Goal: Download file/media

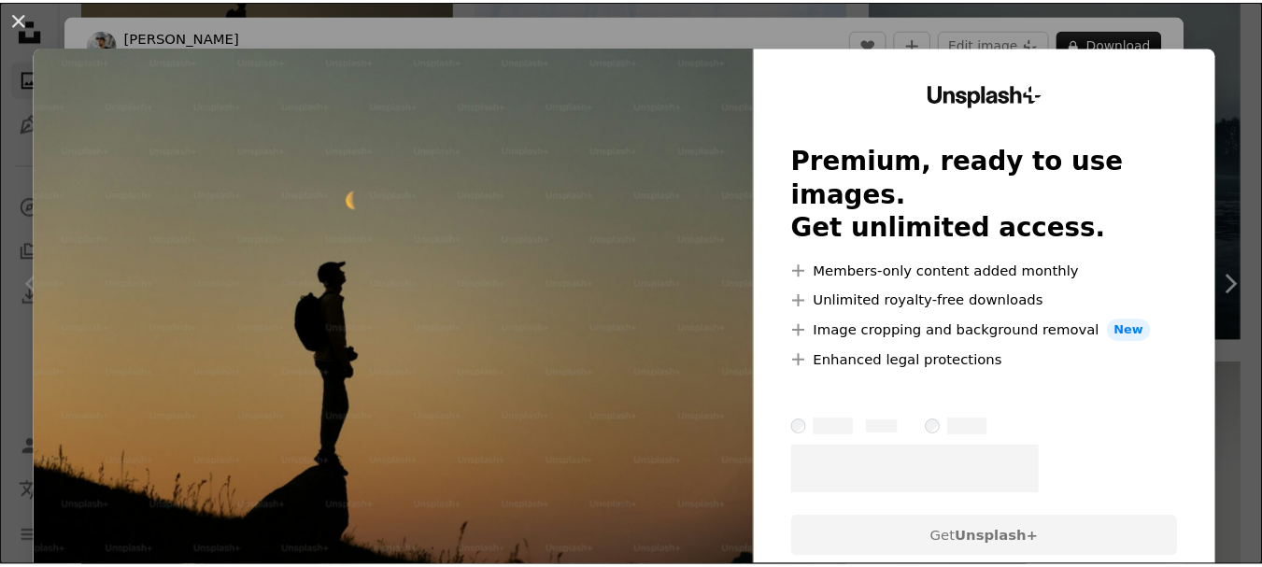
scroll to position [994, 0]
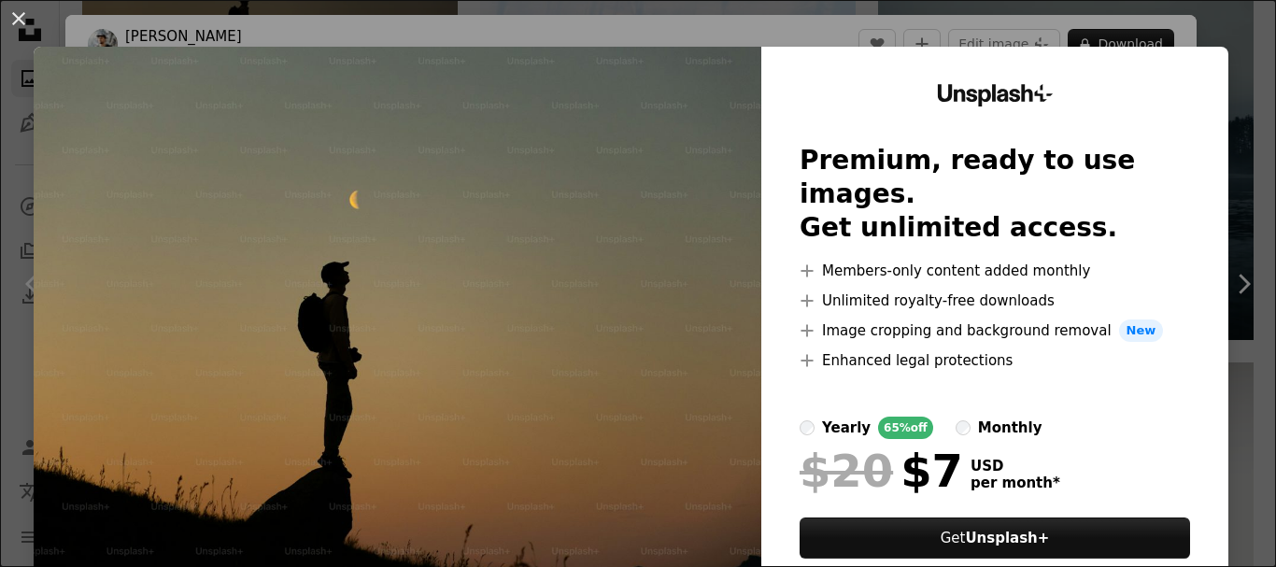
click at [944, 33] on div "An X shape Unsplash+ Premium, ready to use images. Get unlimited access. A plus…" at bounding box center [638, 283] width 1276 height 567
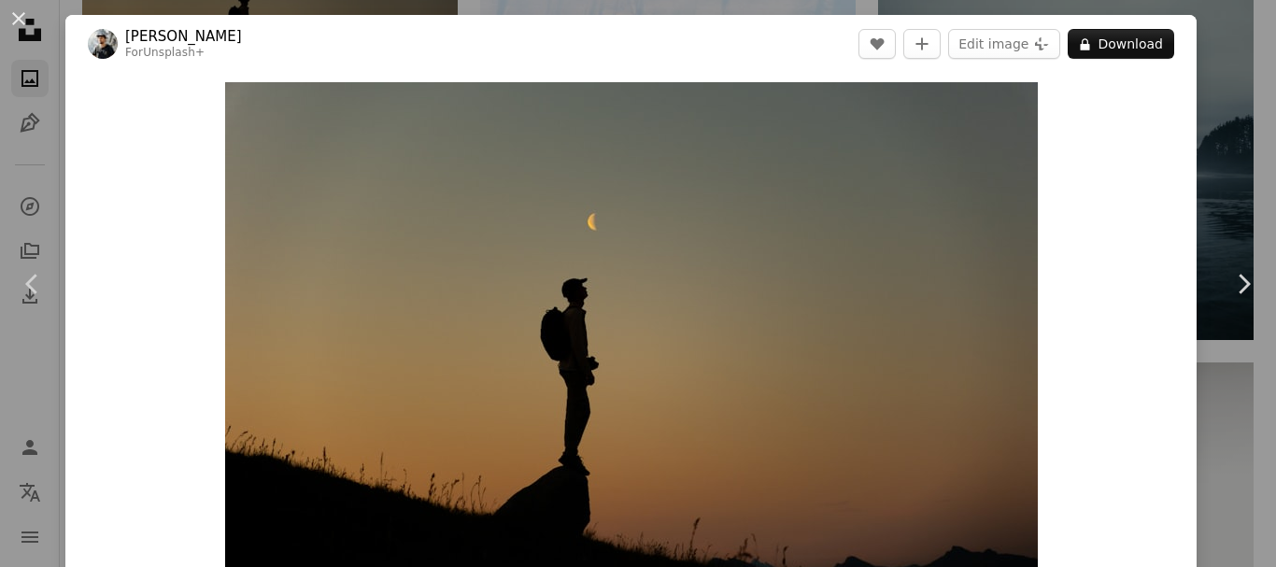
click at [819, 35] on header "[PERSON_NAME] For Unsplash+ A heart A plus sign Edit image Plus sign for Unspla…" at bounding box center [630, 44] width 1131 height 58
click at [25, 22] on button "An X shape" at bounding box center [18, 18] width 22 height 22
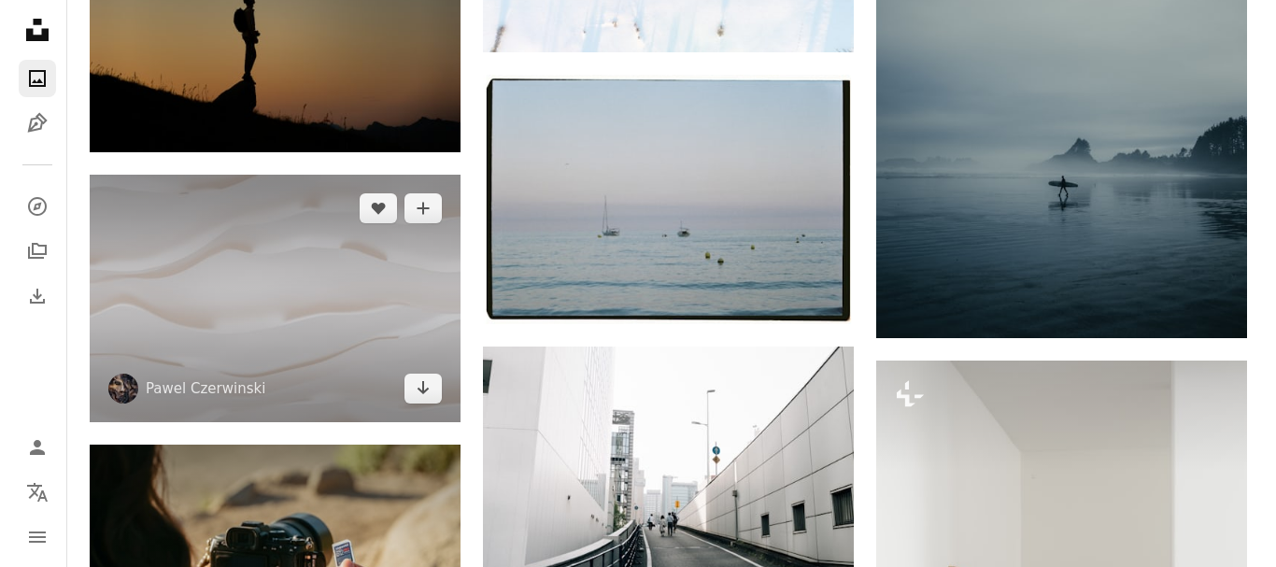
scroll to position [984, 0]
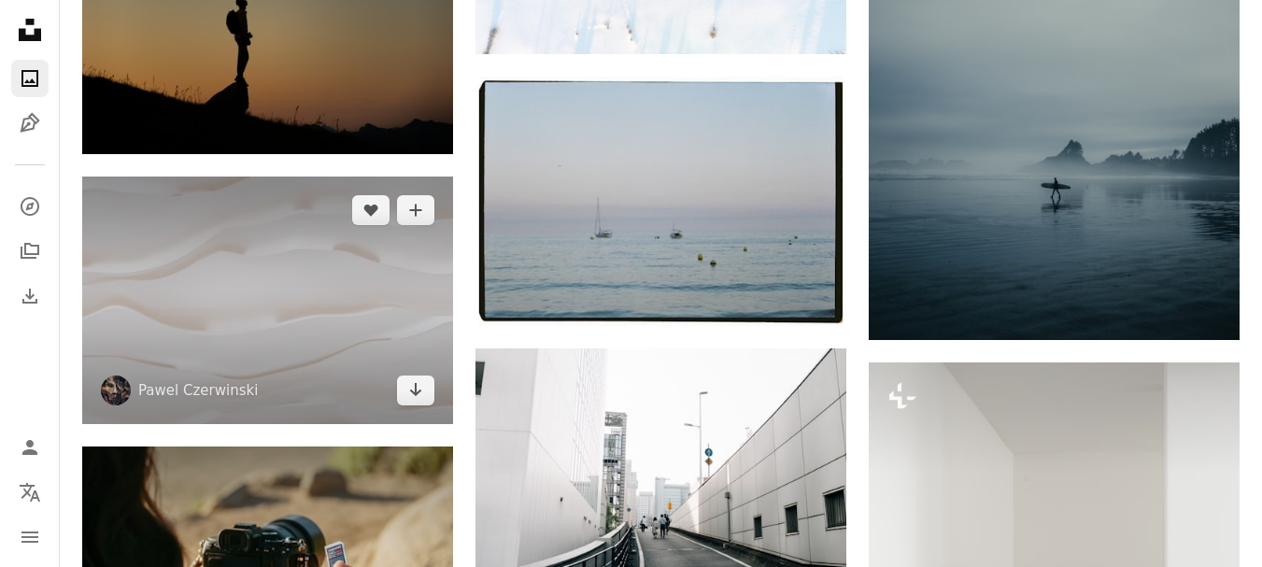
drag, startPoint x: 294, startPoint y: 278, endPoint x: 207, endPoint y: 295, distance: 88.5
click at [207, 295] on img at bounding box center [267, 299] width 371 height 247
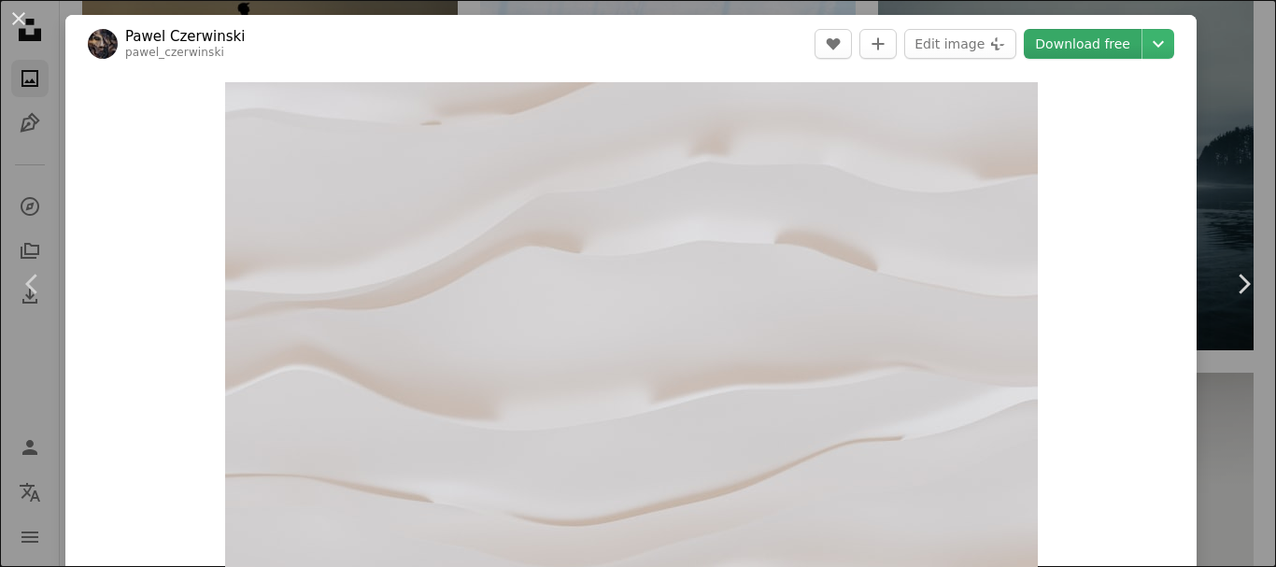
click at [1043, 46] on link "Download free" at bounding box center [1082, 44] width 118 height 30
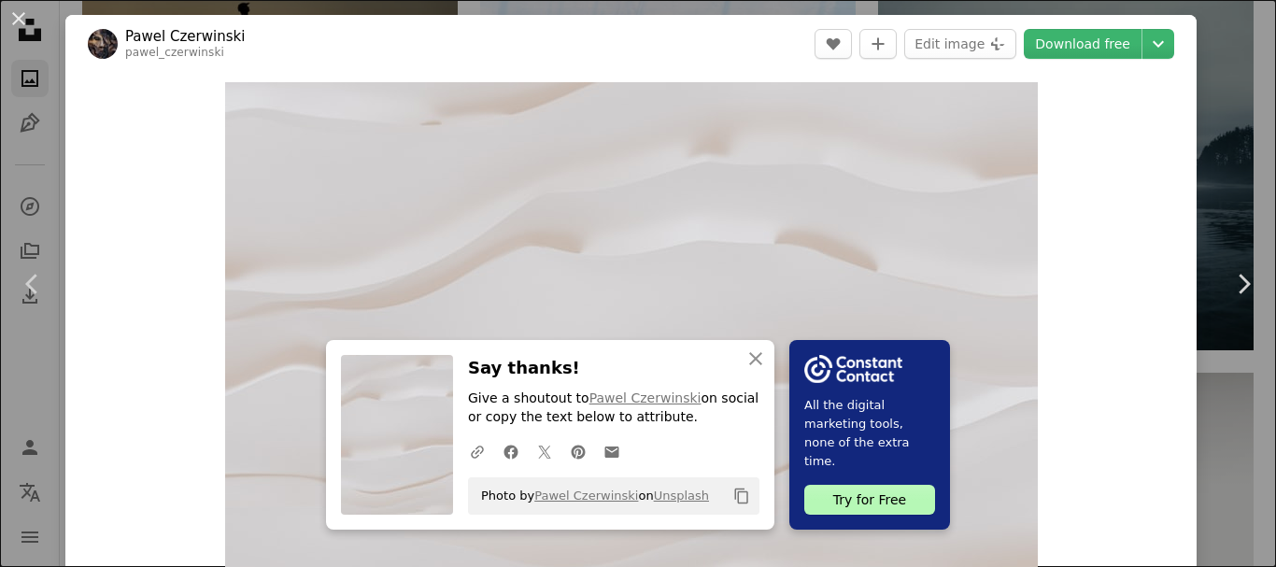
click at [1206, 176] on div "An X shape Chevron left Chevron right An X shape Close Say thanks! Give a shout…" at bounding box center [638, 283] width 1276 height 567
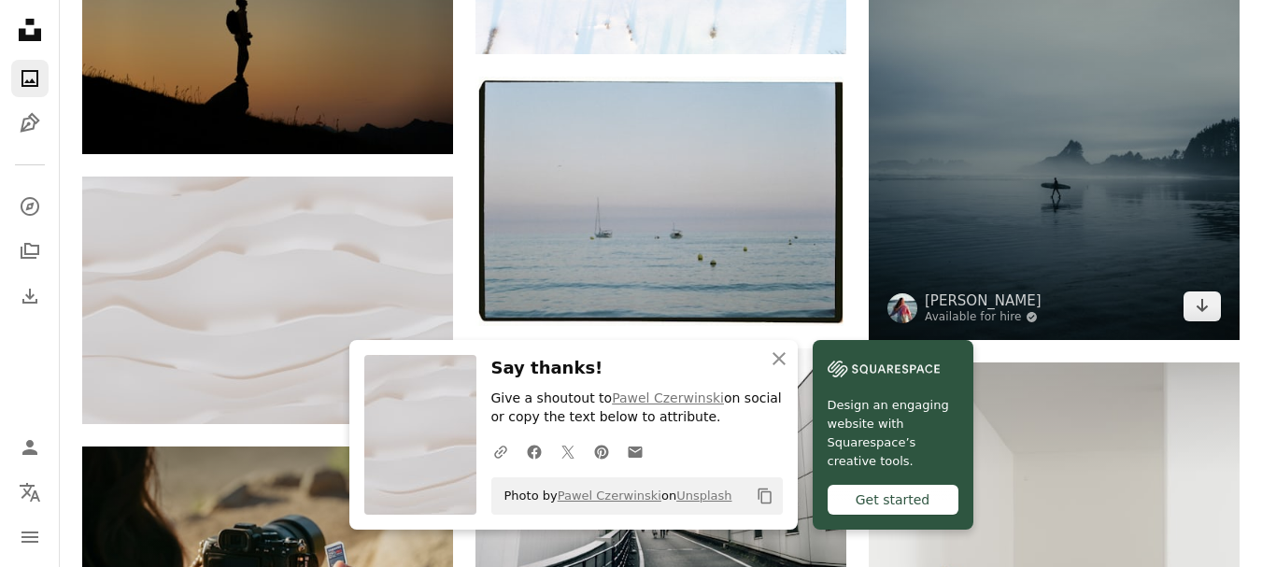
click at [925, 261] on img at bounding box center [1053, 61] width 371 height 557
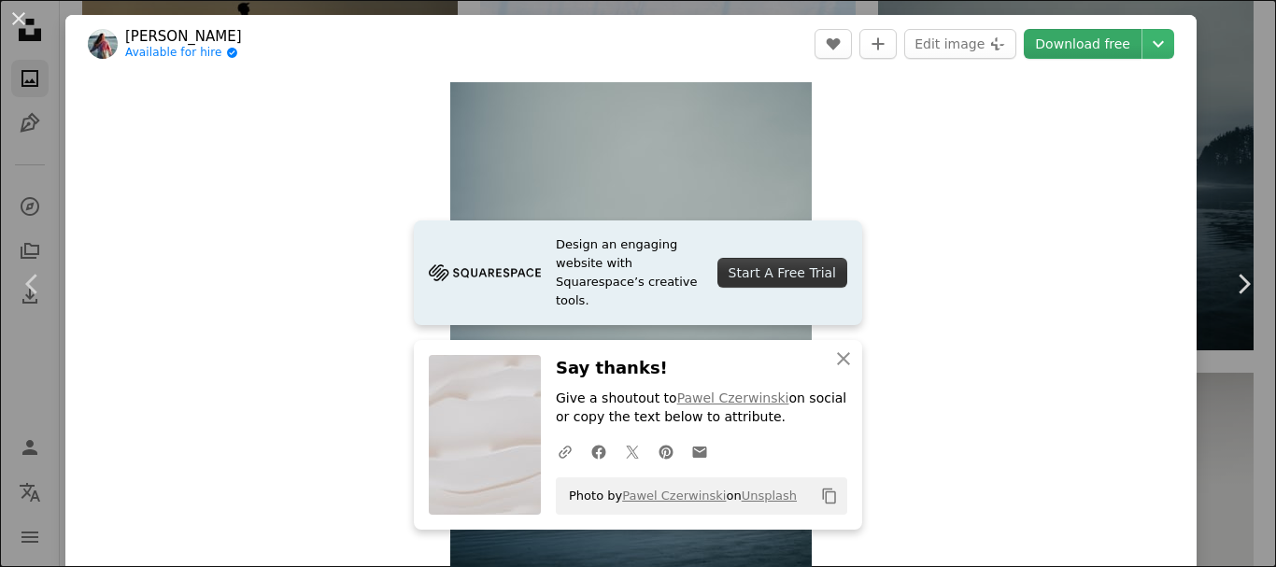
click at [1065, 48] on link "Download free" at bounding box center [1082, 44] width 118 height 30
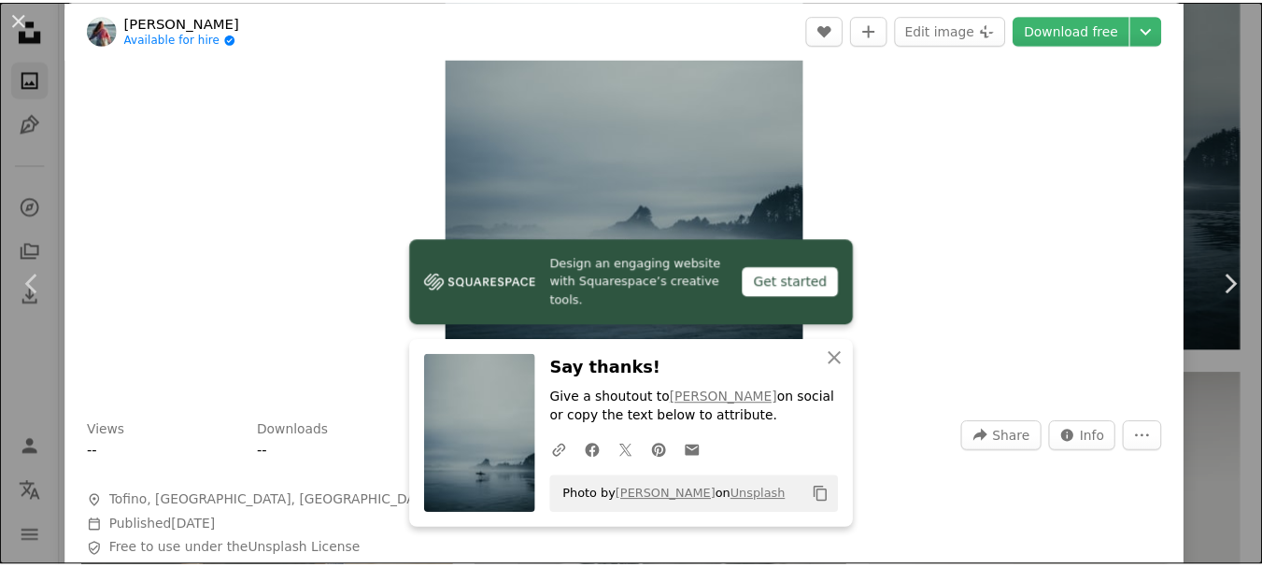
scroll to position [343, 0]
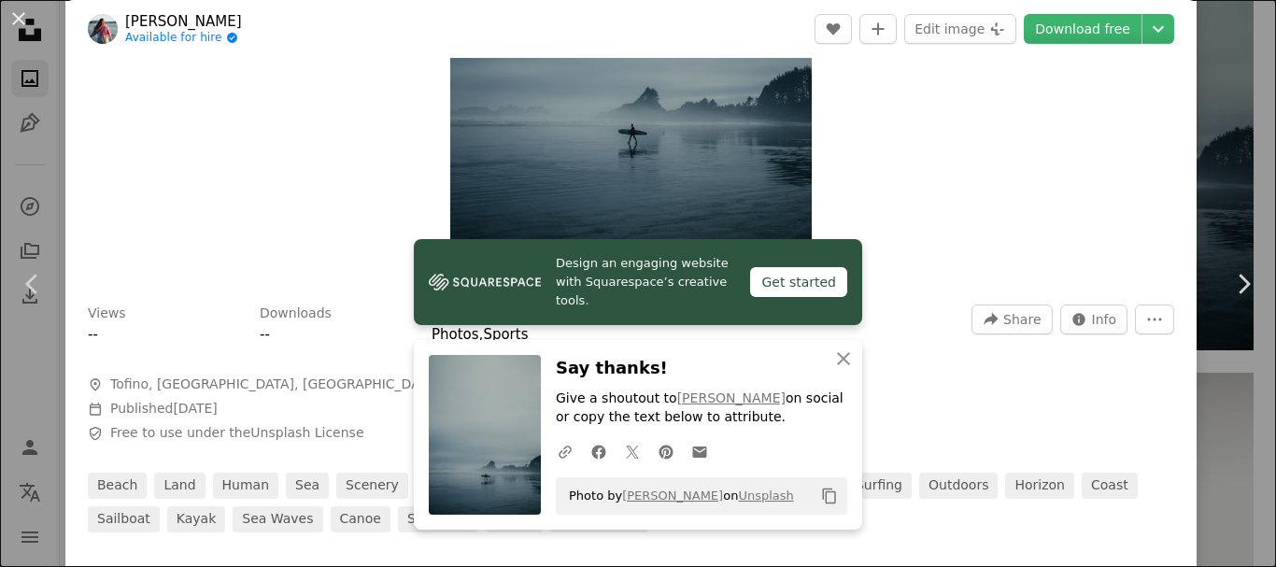
click at [1201, 185] on div "An X shape Chevron left Chevron right Design an engaging website with Squarespa…" at bounding box center [638, 283] width 1276 height 567
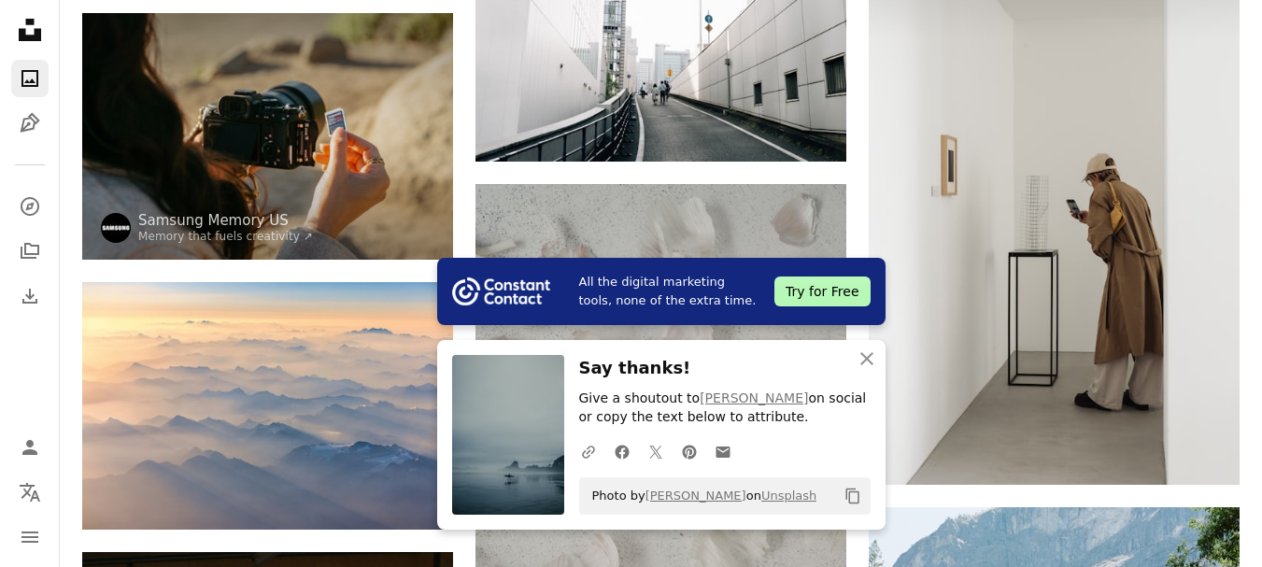
scroll to position [1418, 0]
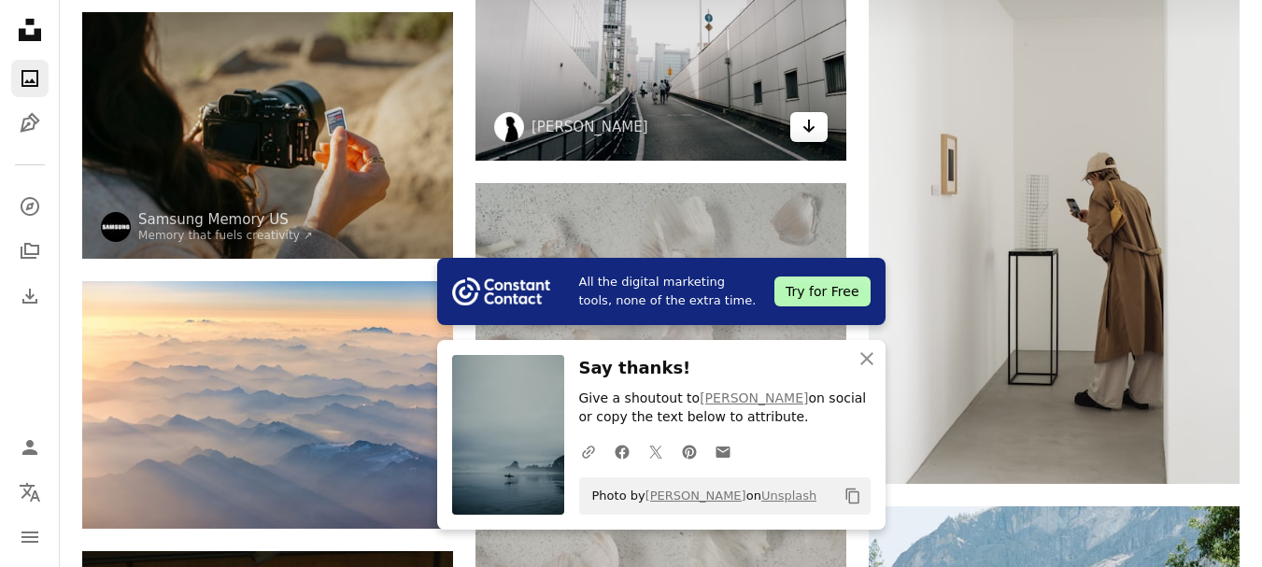
click at [805, 131] on icon "Arrow pointing down" at bounding box center [808, 126] width 15 height 22
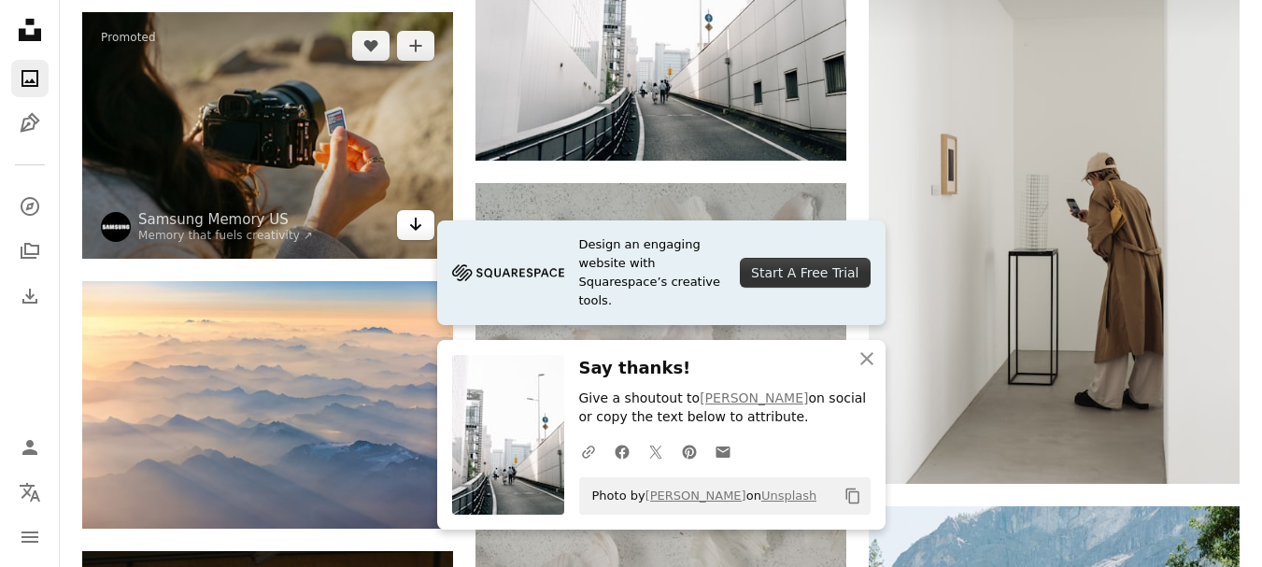
click at [403, 231] on link "Arrow pointing down" at bounding box center [415, 225] width 37 height 30
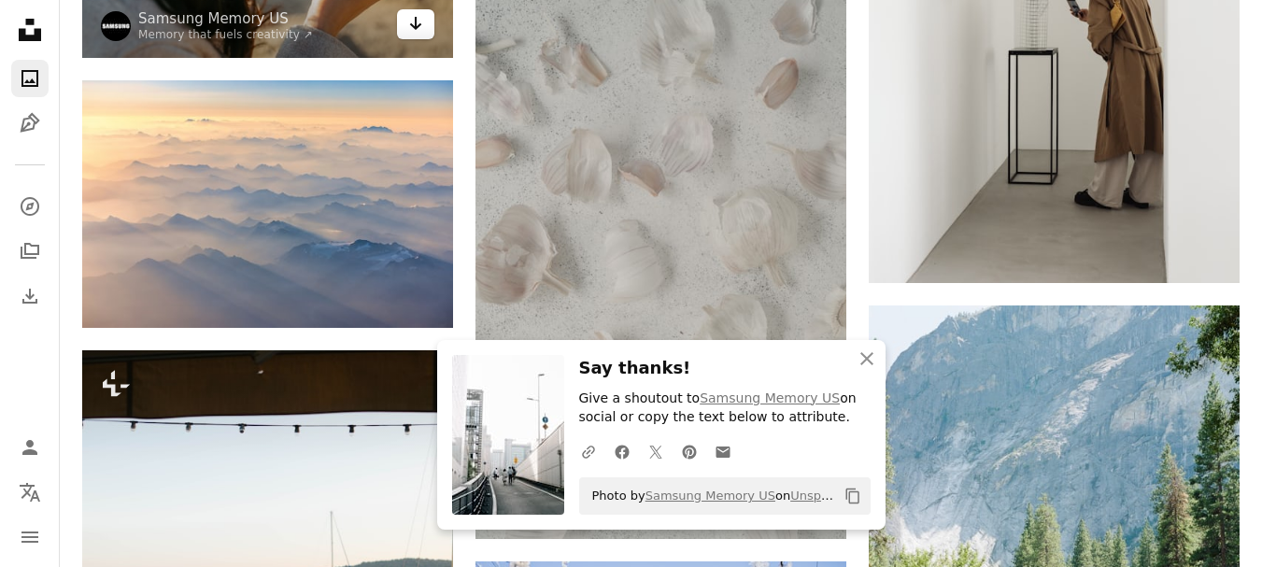
scroll to position [1620, 0]
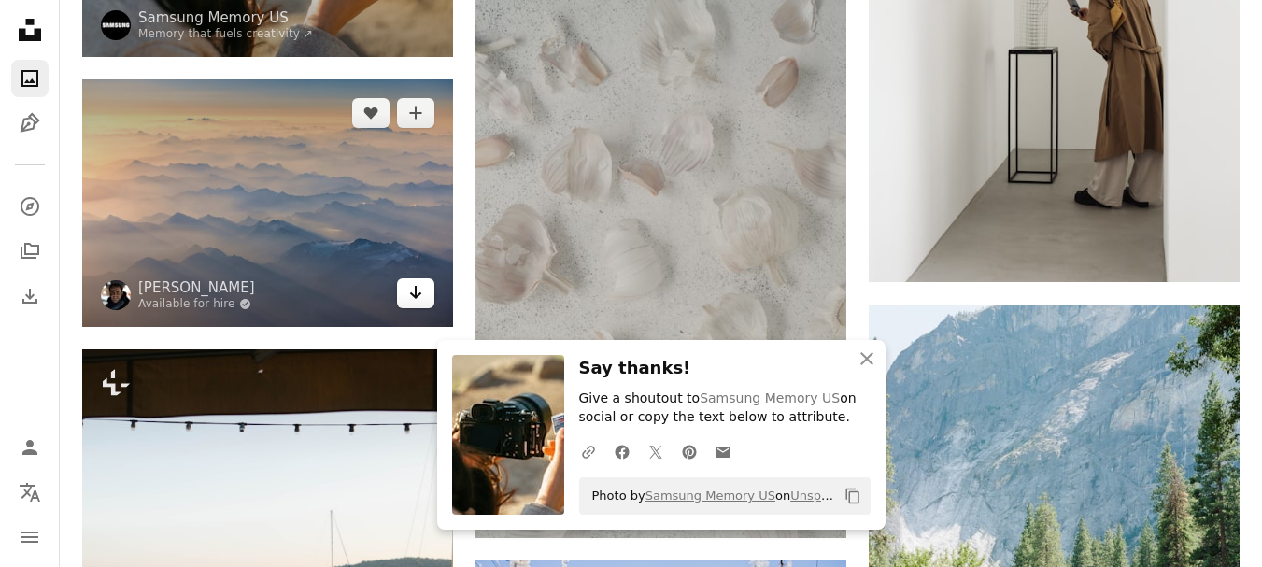
click at [415, 291] on icon "Download" at bounding box center [416, 292] width 12 height 13
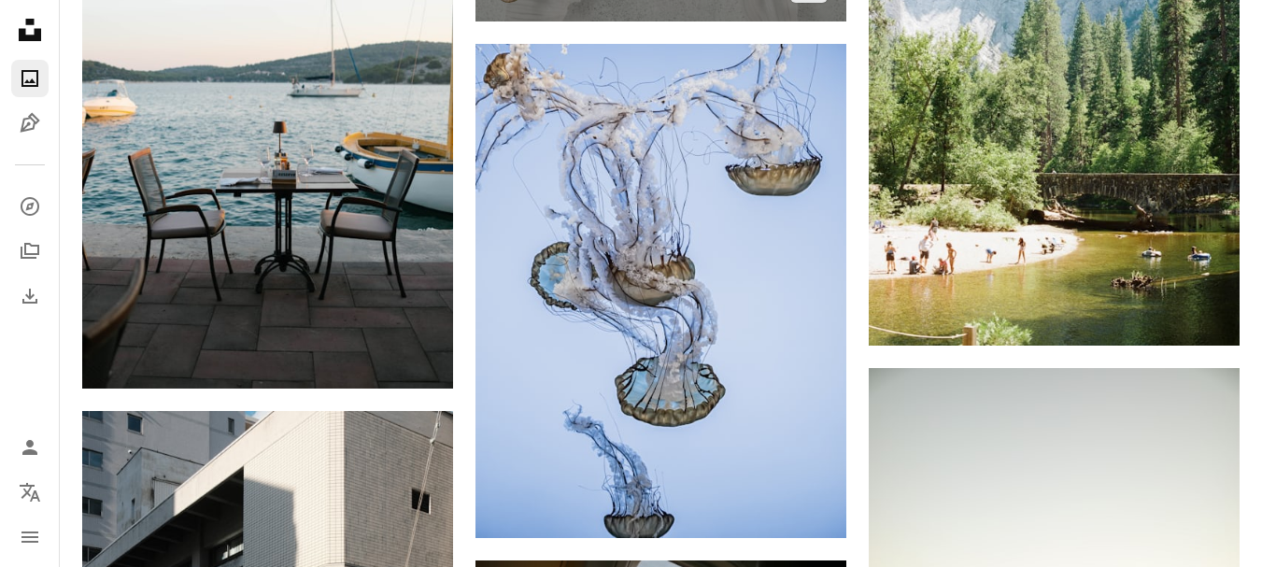
scroll to position [2150, 0]
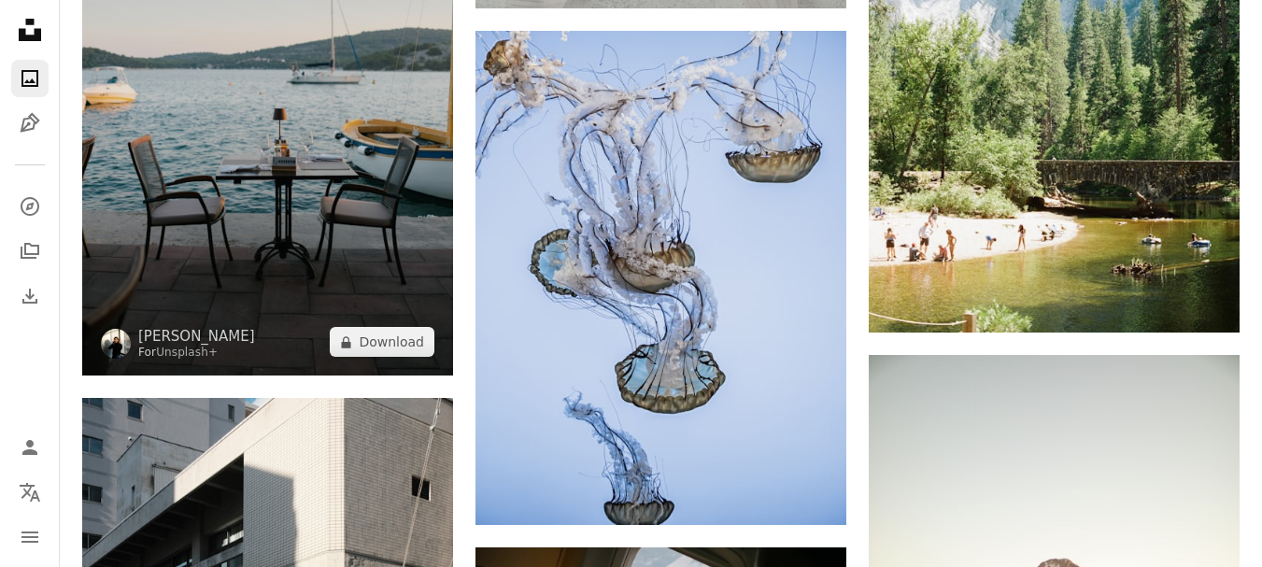
drag, startPoint x: 575, startPoint y: 226, endPoint x: 317, endPoint y: 271, distance: 261.6
click at [317, 271] on img at bounding box center [267, 98] width 371 height 557
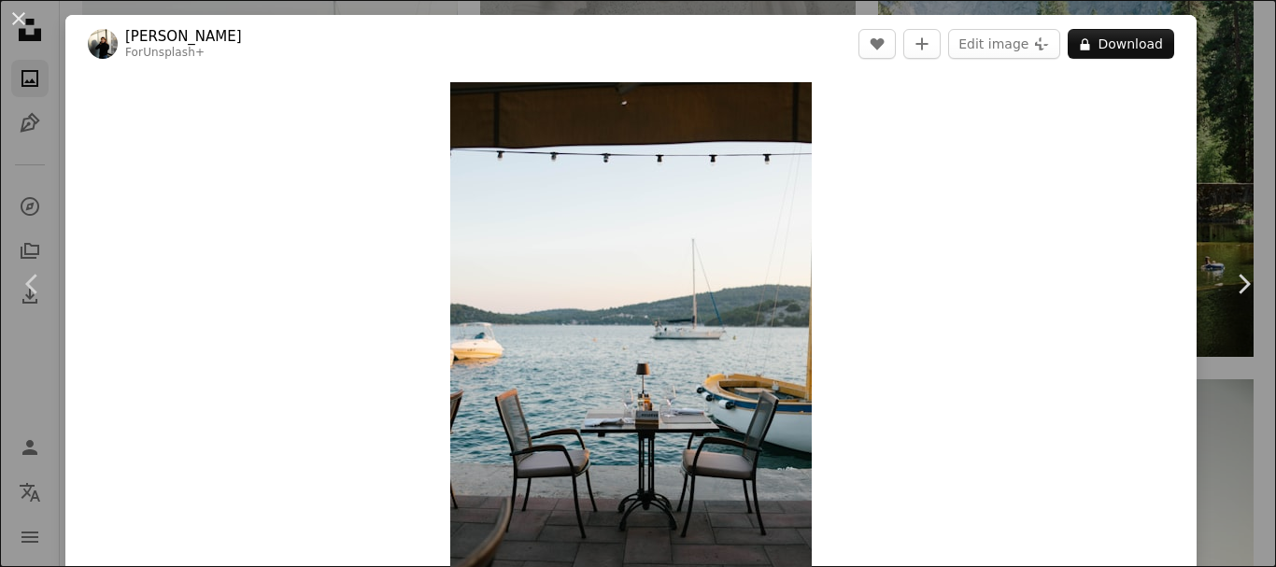
click at [1211, 121] on div "An X shape Chevron left Chevron right [PERSON_NAME] For Unsplash+ A heart A plu…" at bounding box center [638, 283] width 1276 height 567
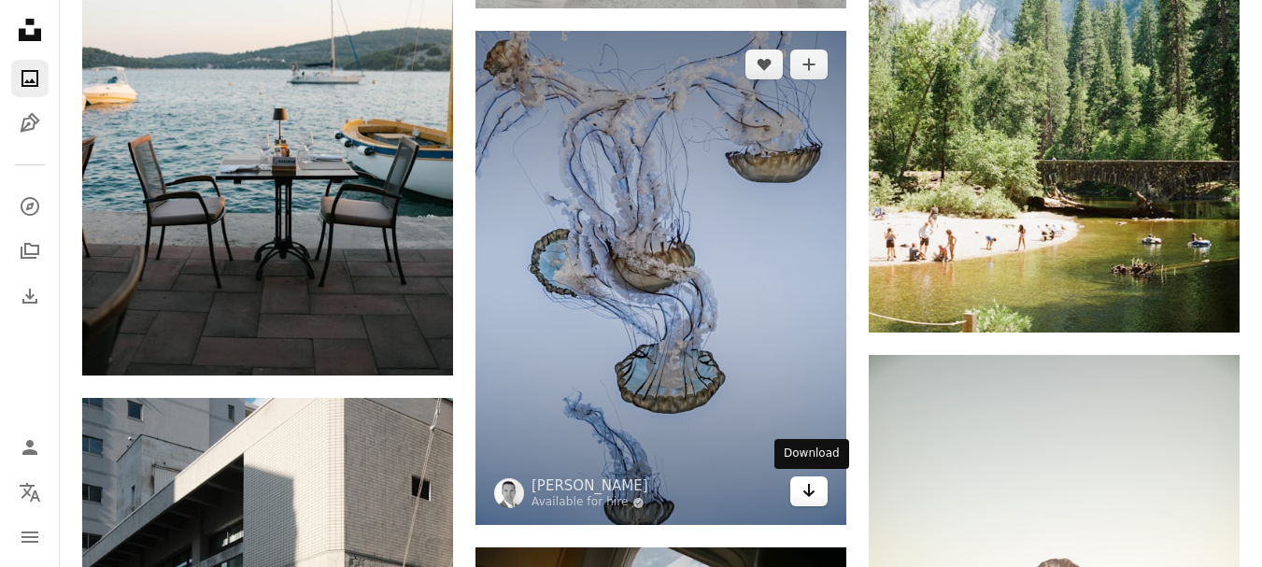
click at [814, 484] on icon "Arrow pointing down" at bounding box center [808, 490] width 15 height 22
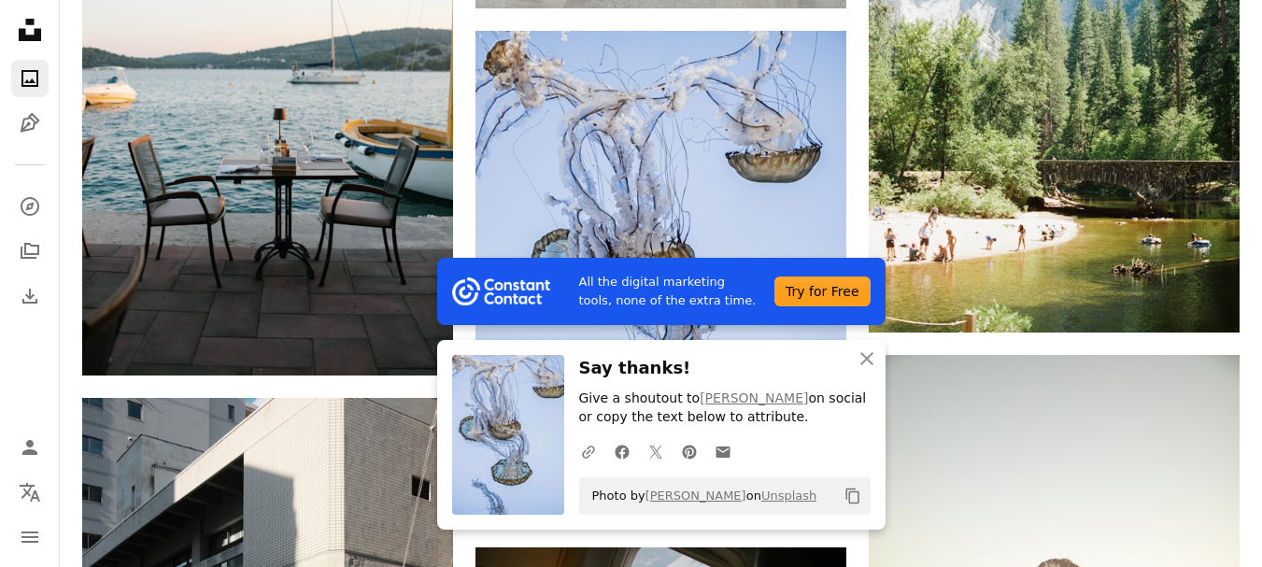
click at [814, 484] on div "Photo by [PERSON_NAME] on Unsplash Copy content" at bounding box center [724, 495] width 291 height 37
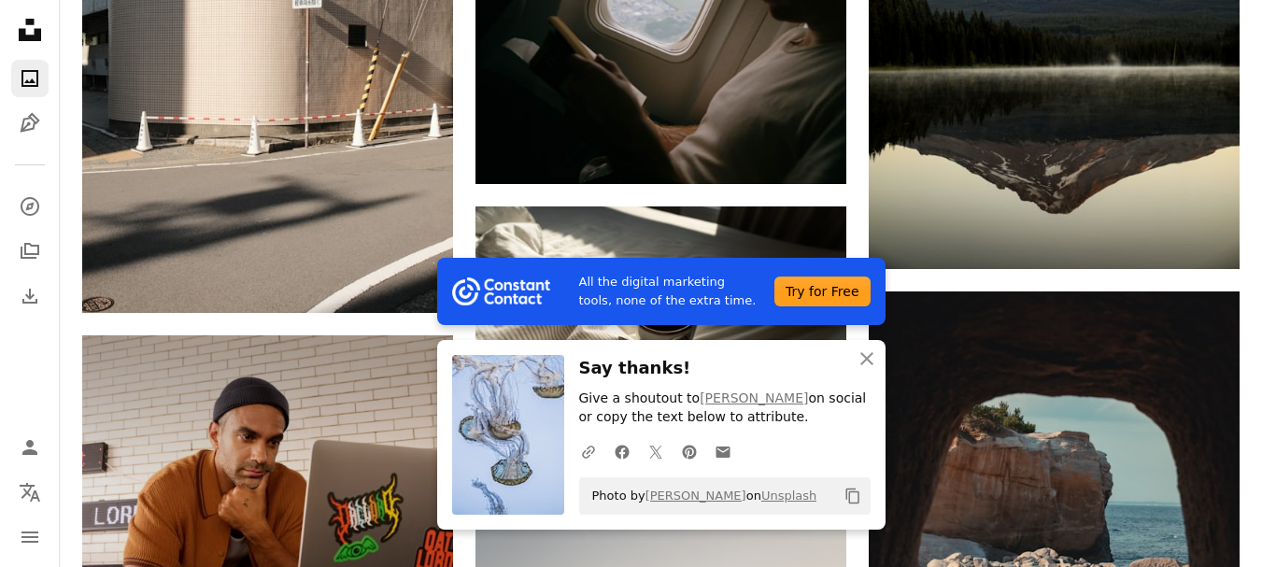
scroll to position [2787, 0]
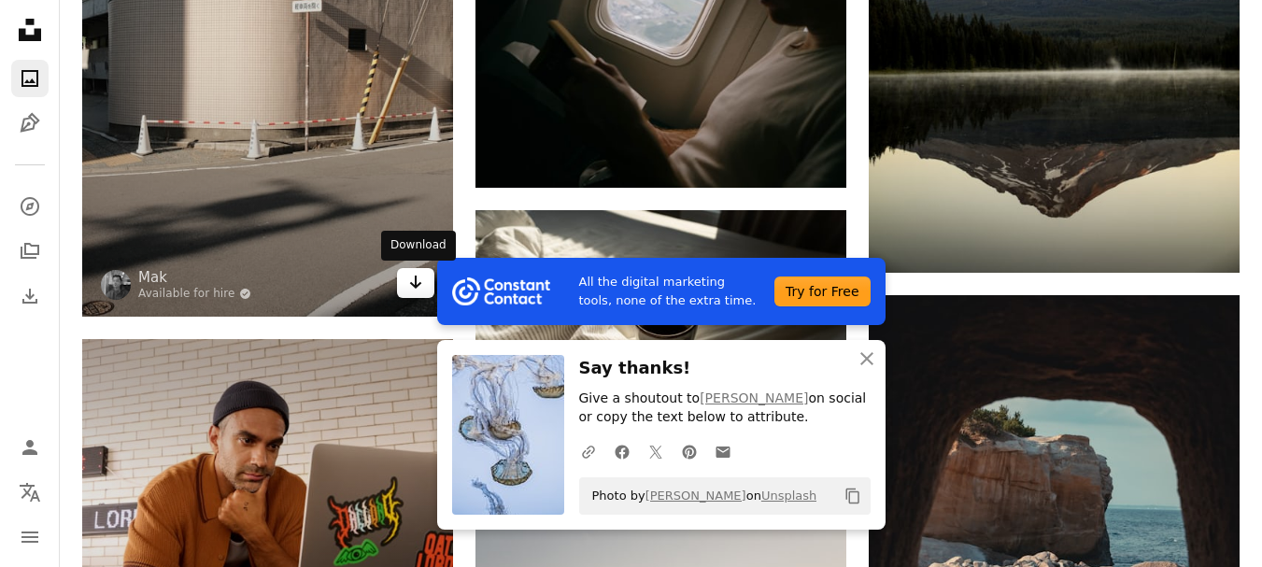
click at [413, 286] on icon "Arrow pointing down" at bounding box center [415, 282] width 15 height 22
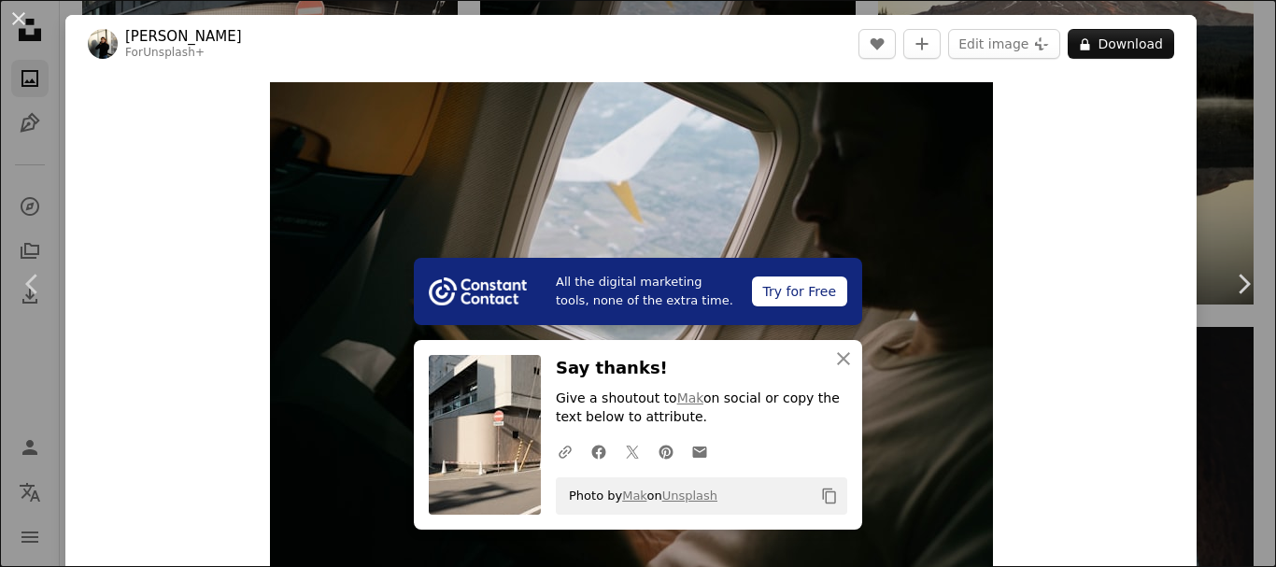
click at [1017, 0] on div "An X shape Chevron left Chevron right All the digital marketing tools, none of …" at bounding box center [638, 283] width 1276 height 567
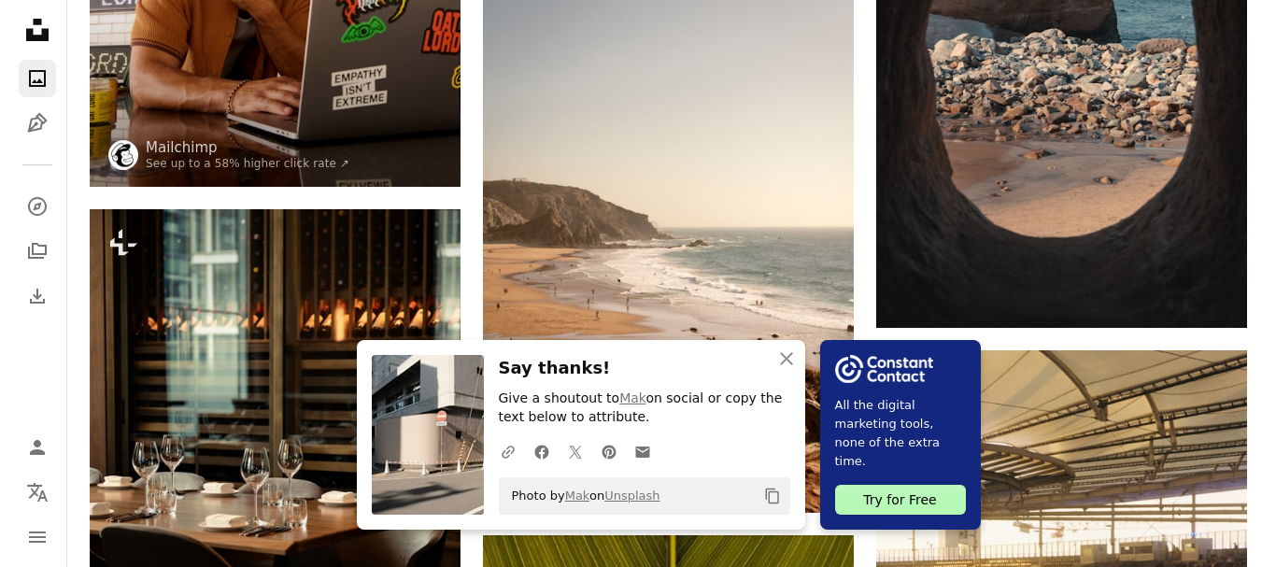
scroll to position [3309, 0]
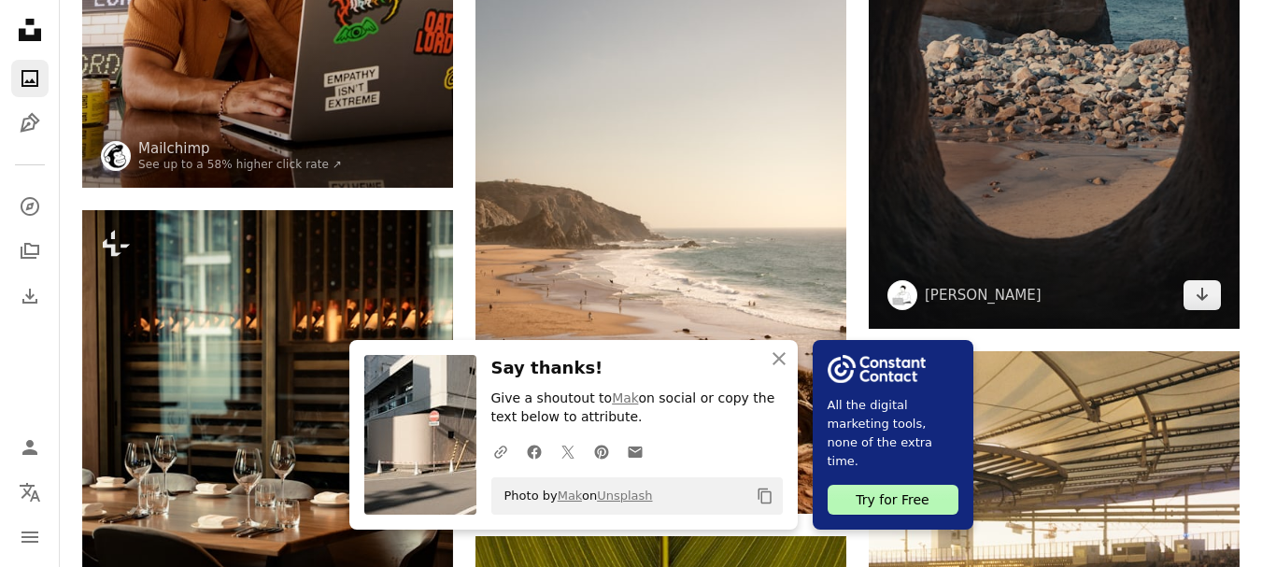
click at [1002, 183] on img at bounding box center [1053, 51] width 371 height 556
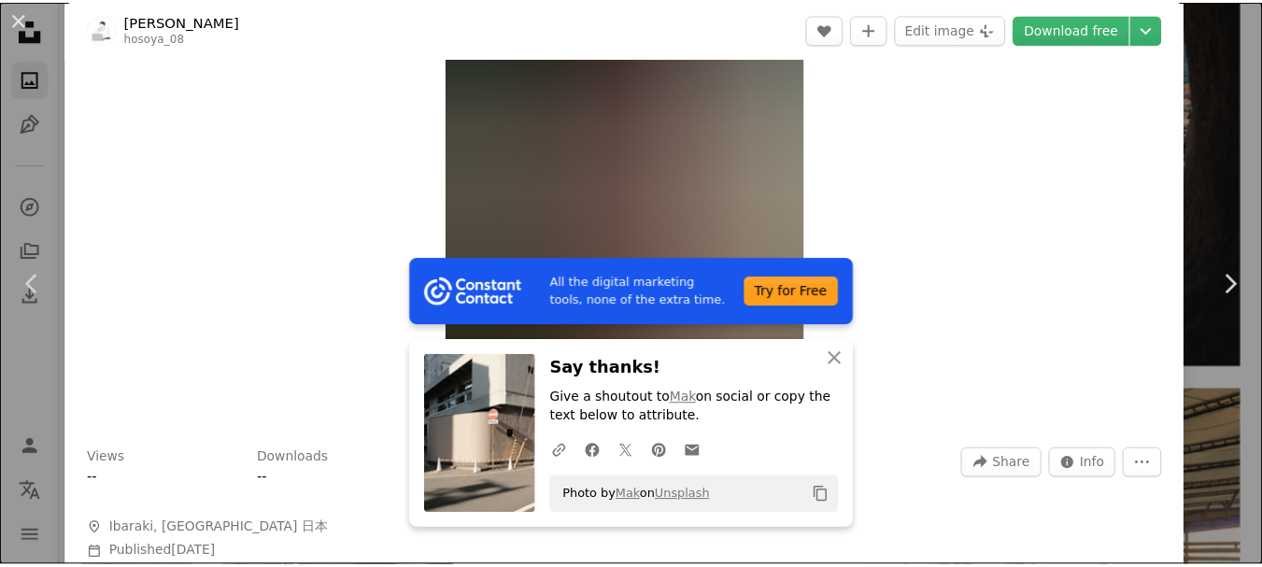
scroll to position [197, 0]
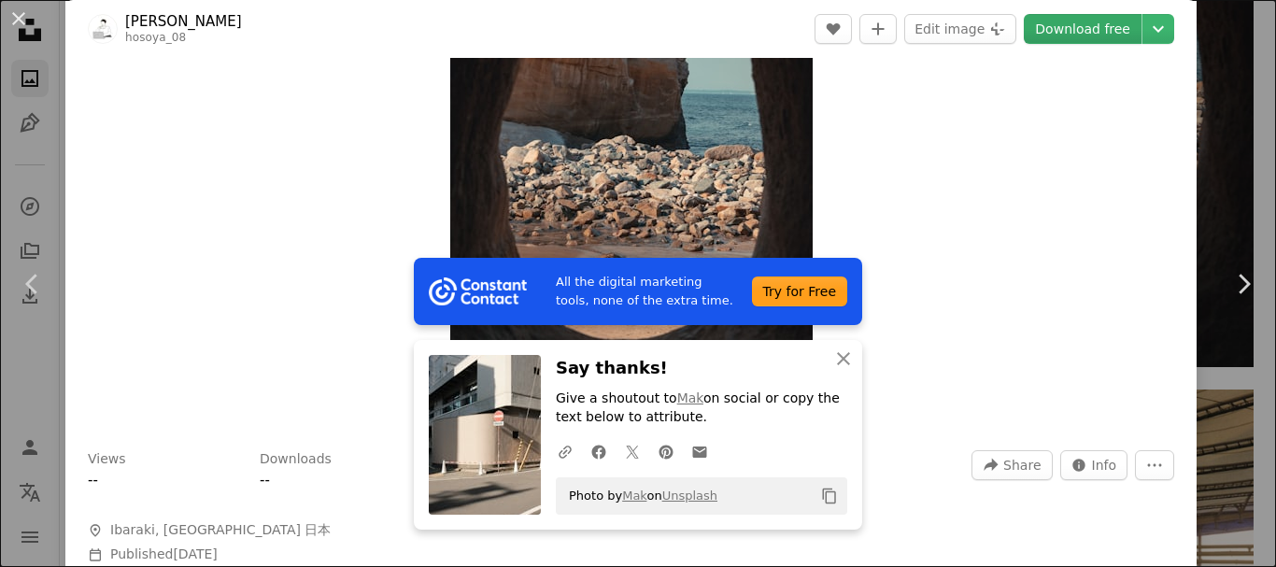
click at [1062, 30] on link "Download free" at bounding box center [1082, 29] width 118 height 30
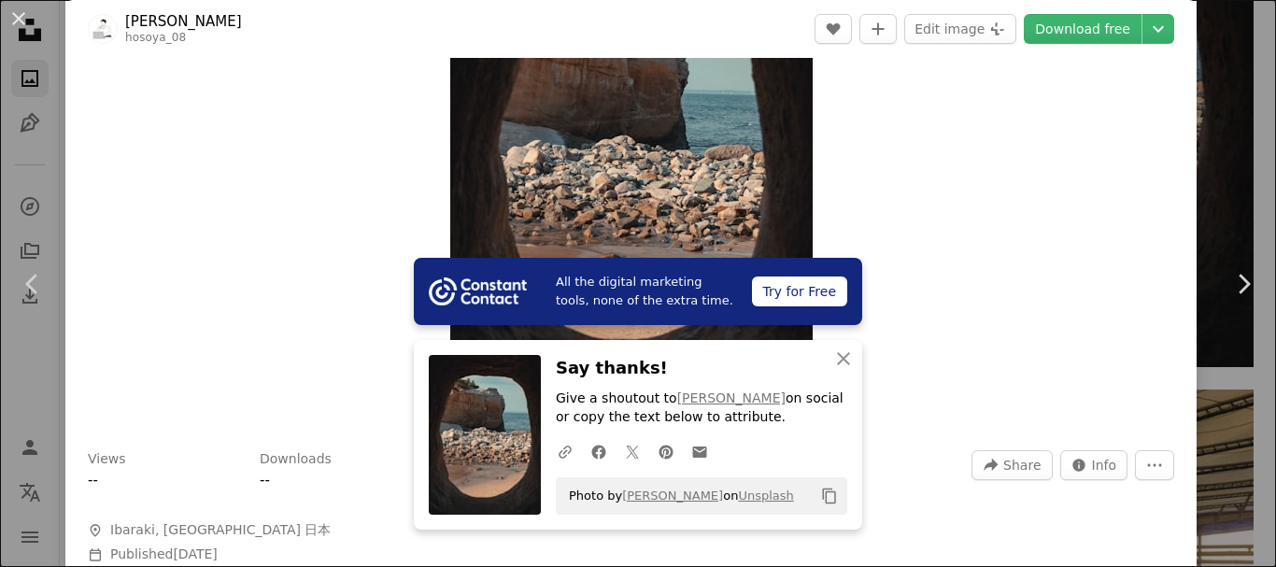
click at [1236, 102] on div "An X shape Chevron left Chevron right All the digital marketing tools, none of …" at bounding box center [638, 283] width 1276 height 567
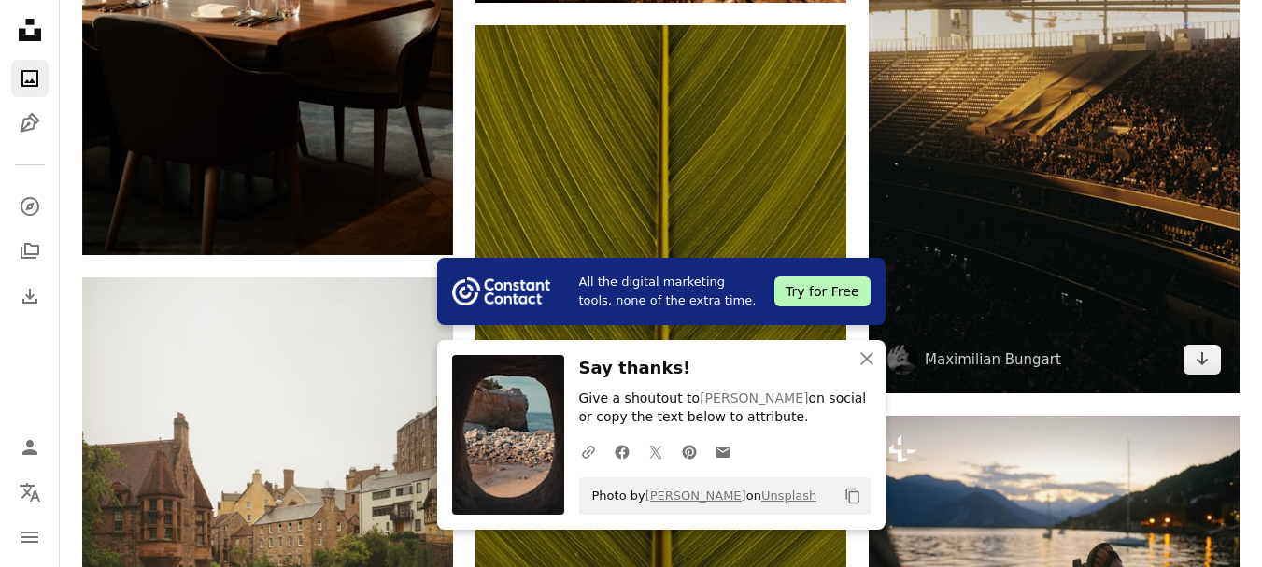
scroll to position [3810, 0]
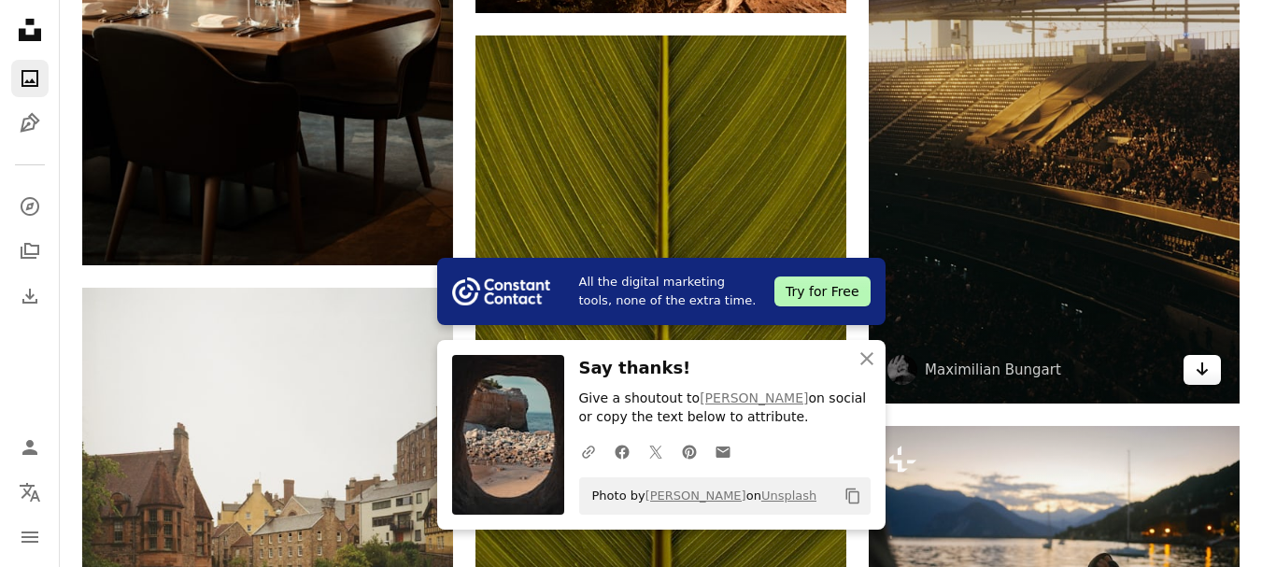
click at [1195, 362] on icon "Arrow pointing down" at bounding box center [1201, 369] width 15 height 22
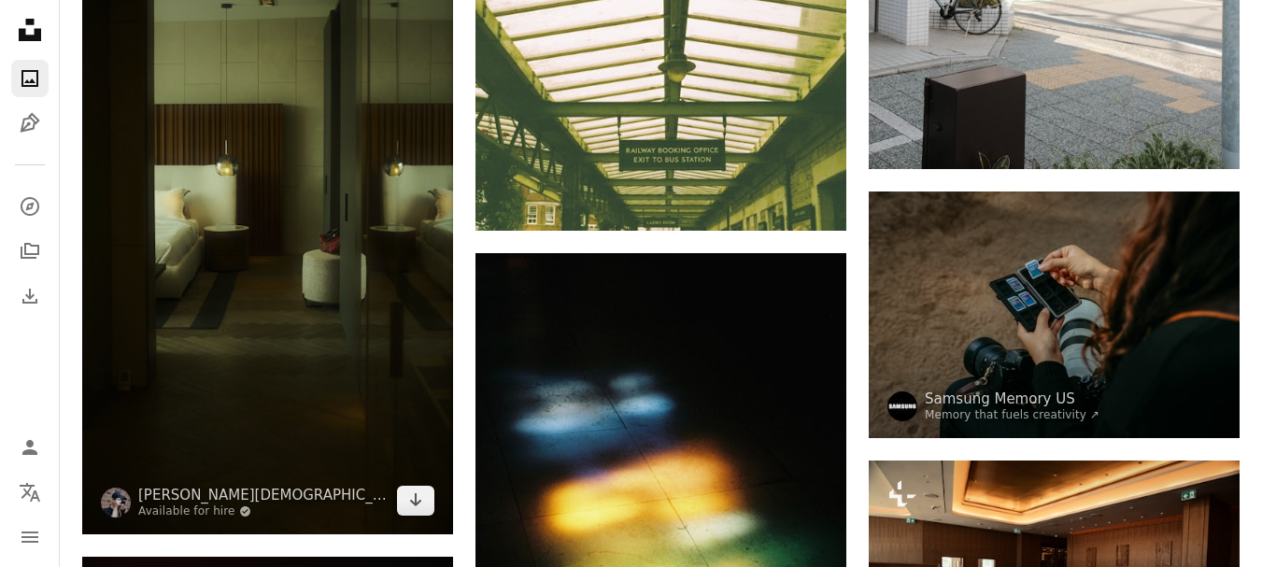
scroll to position [5775, 0]
click at [412, 502] on icon "Download" at bounding box center [416, 499] width 12 height 13
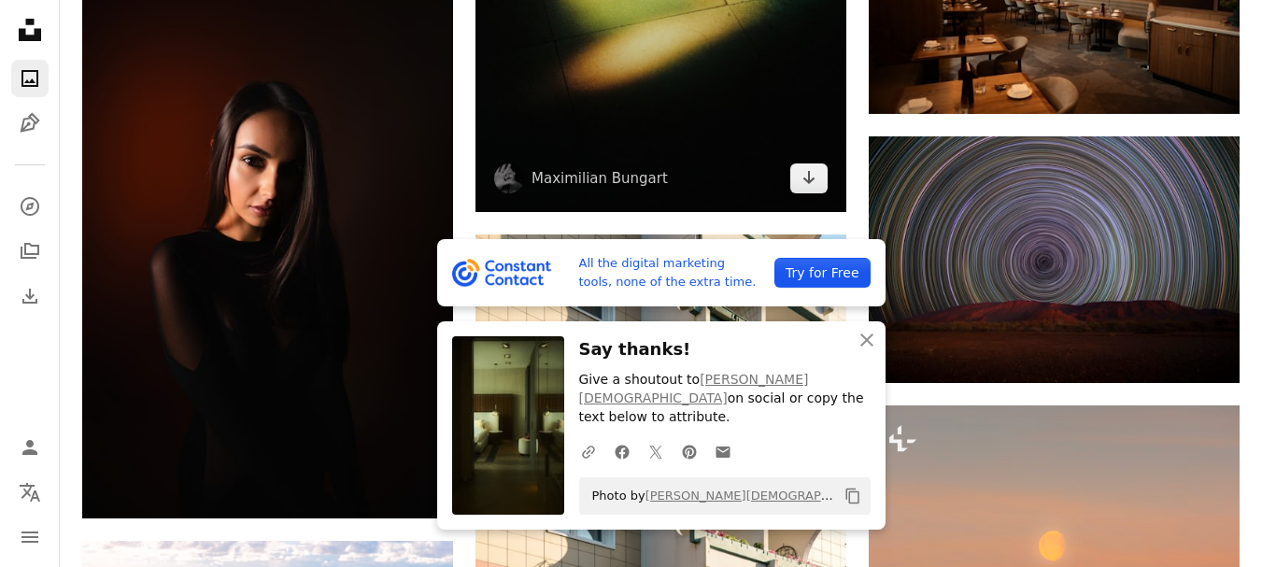
scroll to position [6369, 0]
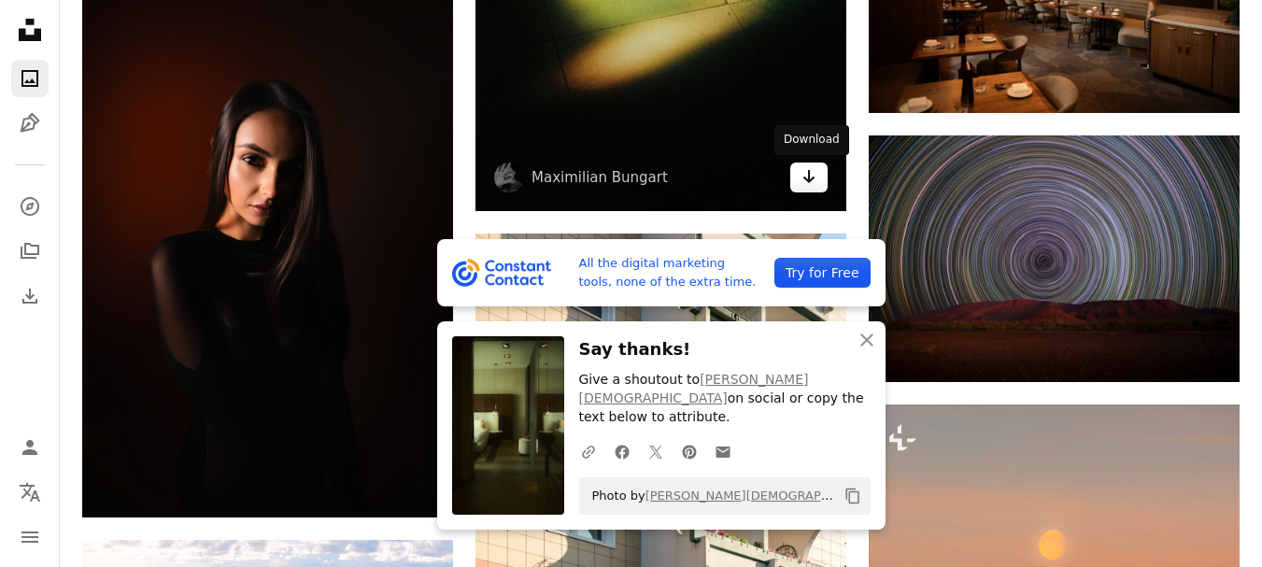
click at [814, 183] on icon "Arrow pointing down" at bounding box center [808, 176] width 15 height 22
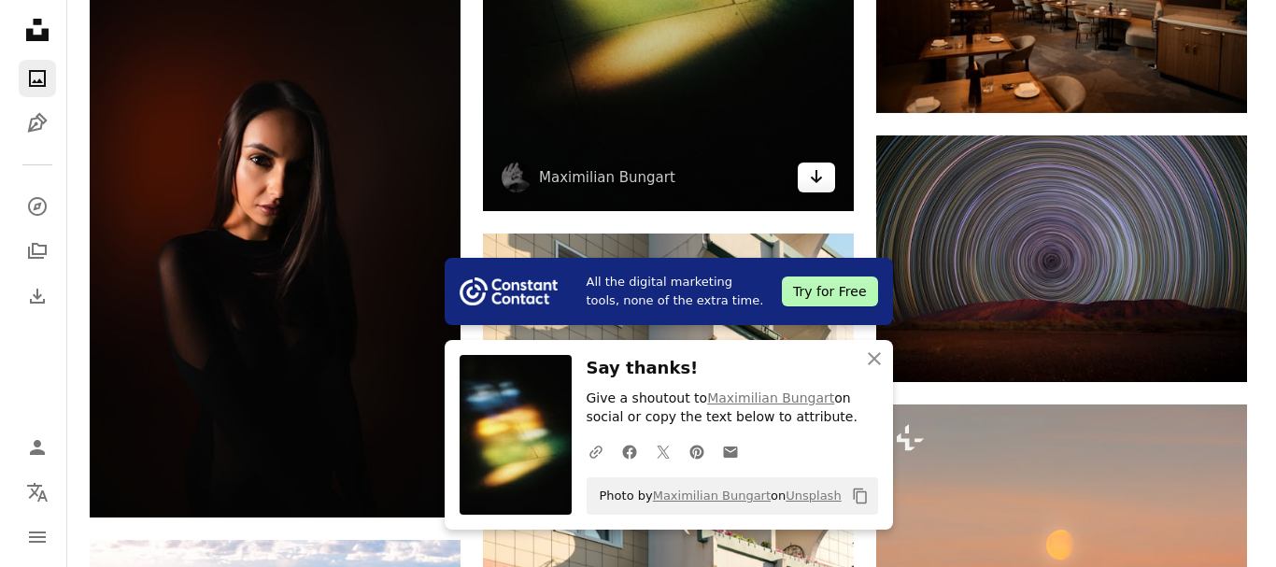
scroll to position [6495, 0]
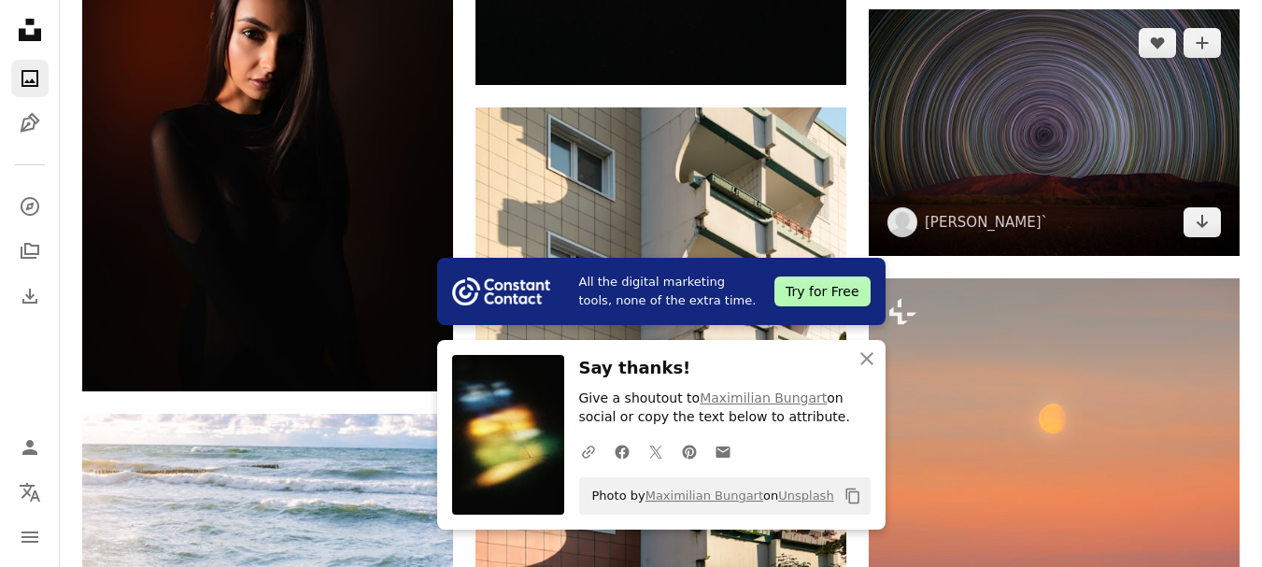
click at [1222, 162] on img at bounding box center [1053, 132] width 371 height 247
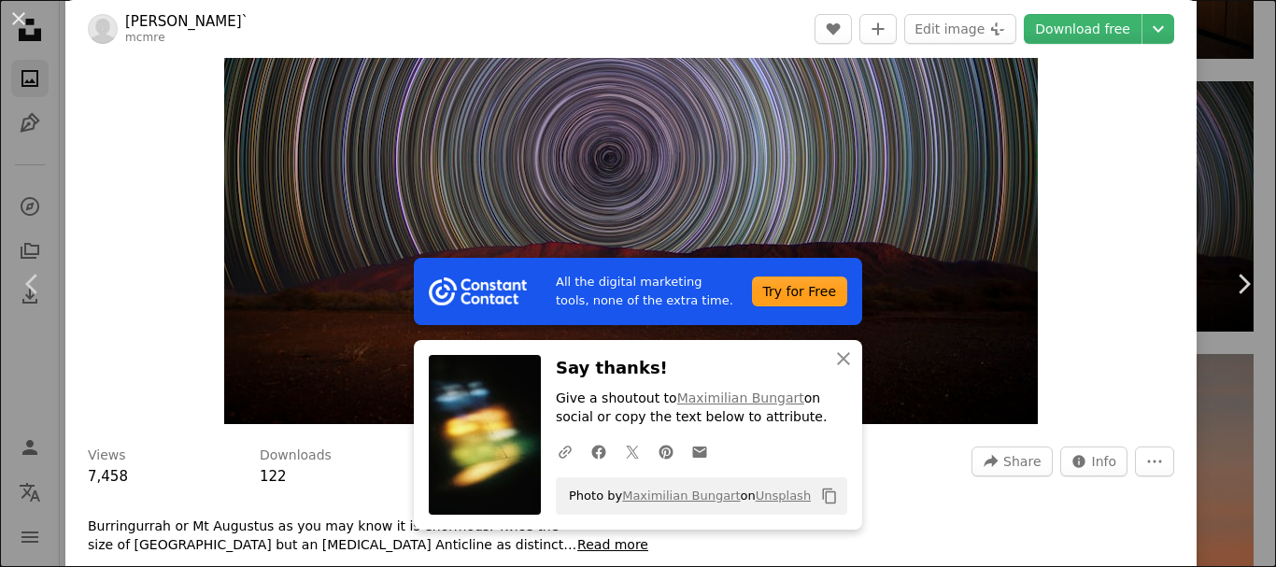
scroll to position [202, 0]
click at [863, 186] on img "Zoom in on this image" at bounding box center [630, 151] width 813 height 543
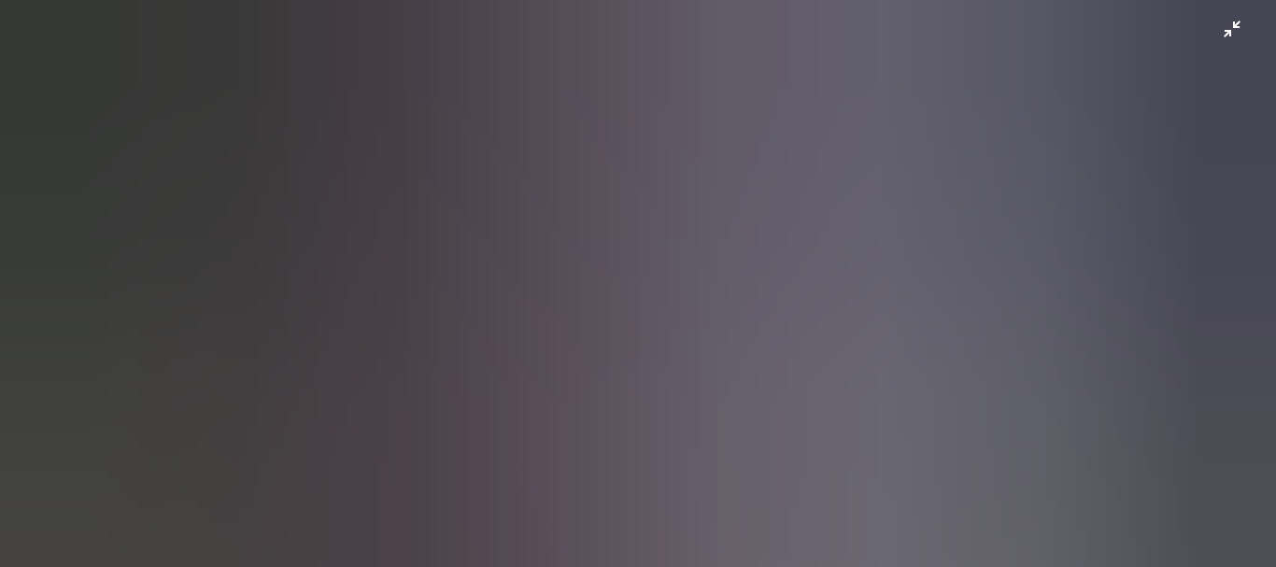
scroll to position [1, 0]
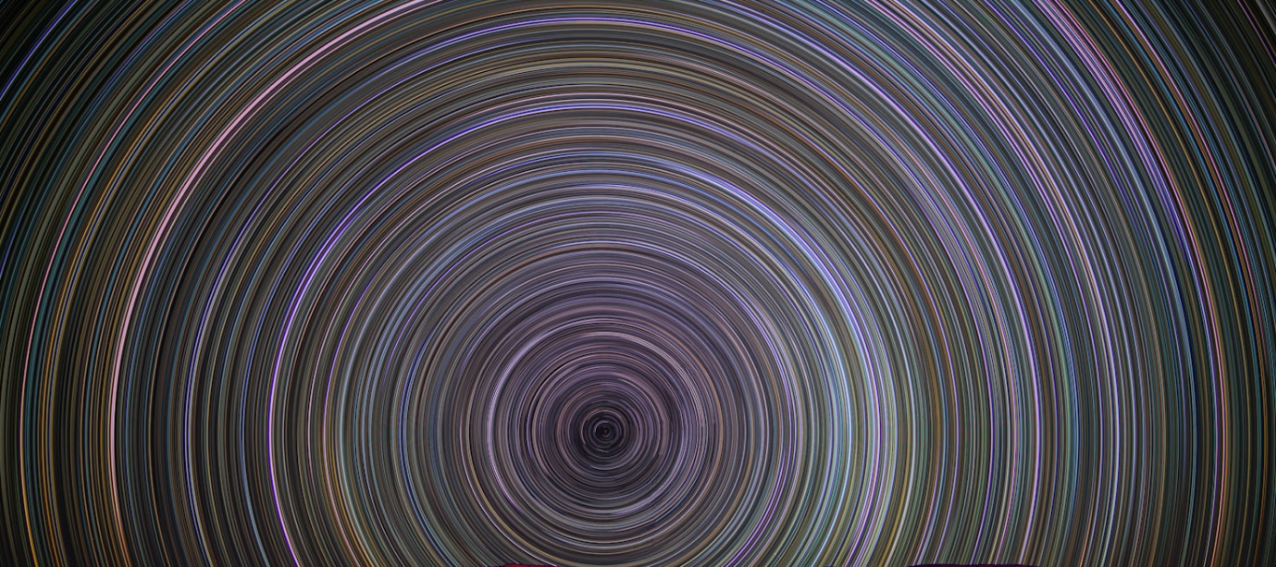
click at [0, 158] on img "Zoom out on this image" at bounding box center [637, 424] width 1277 height 852
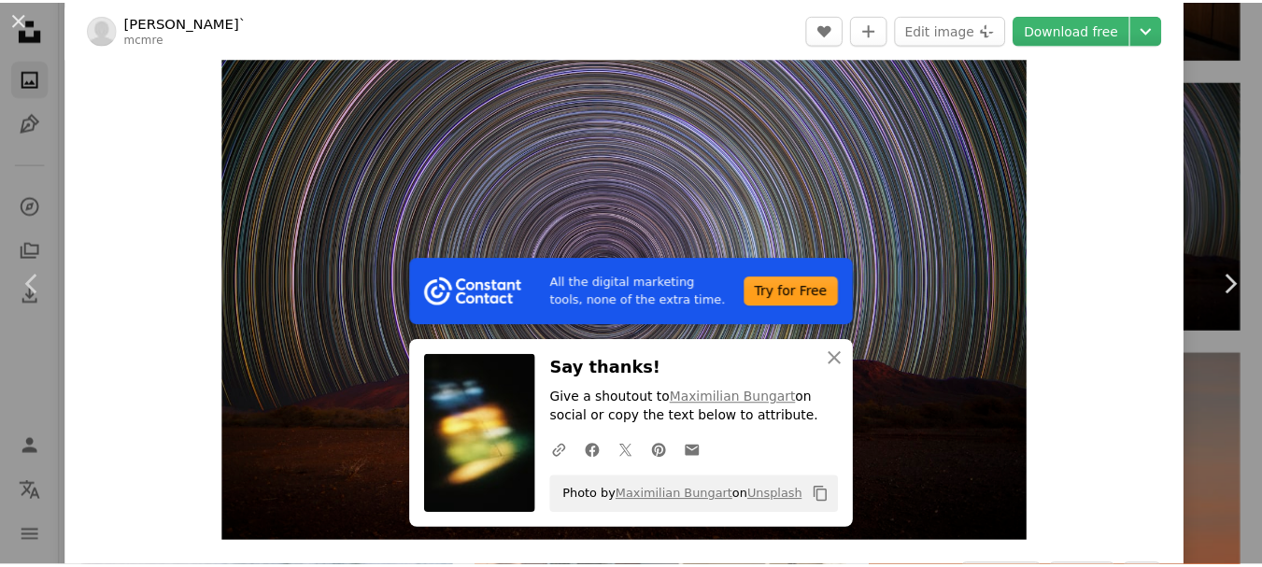
scroll to position [331, 0]
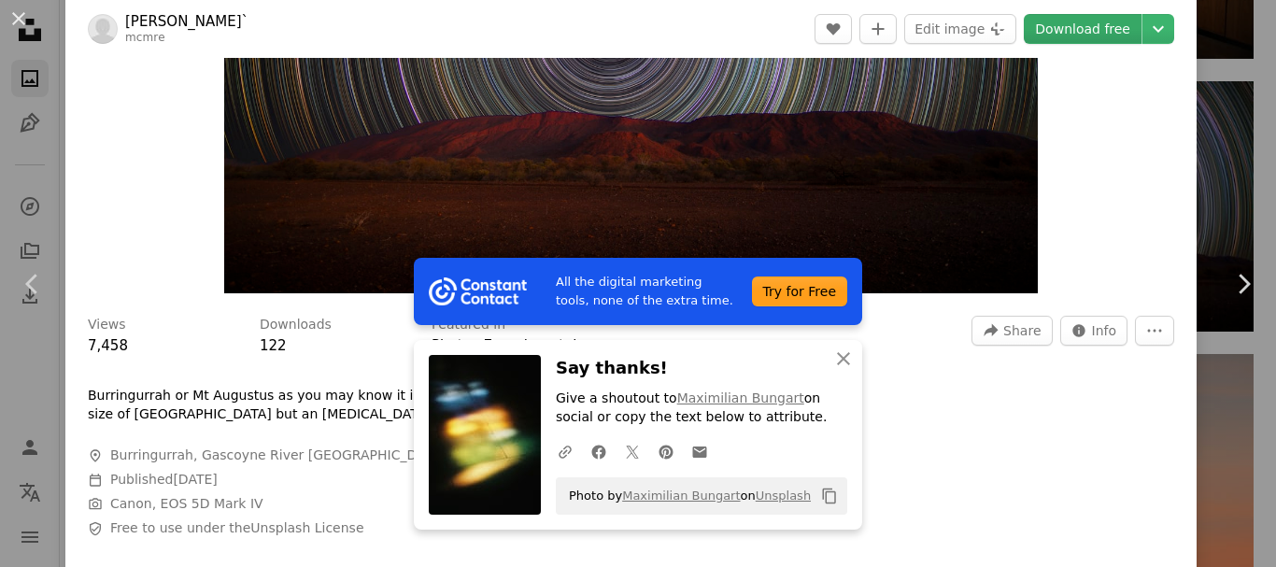
click at [1087, 20] on link "Download free" at bounding box center [1082, 29] width 118 height 30
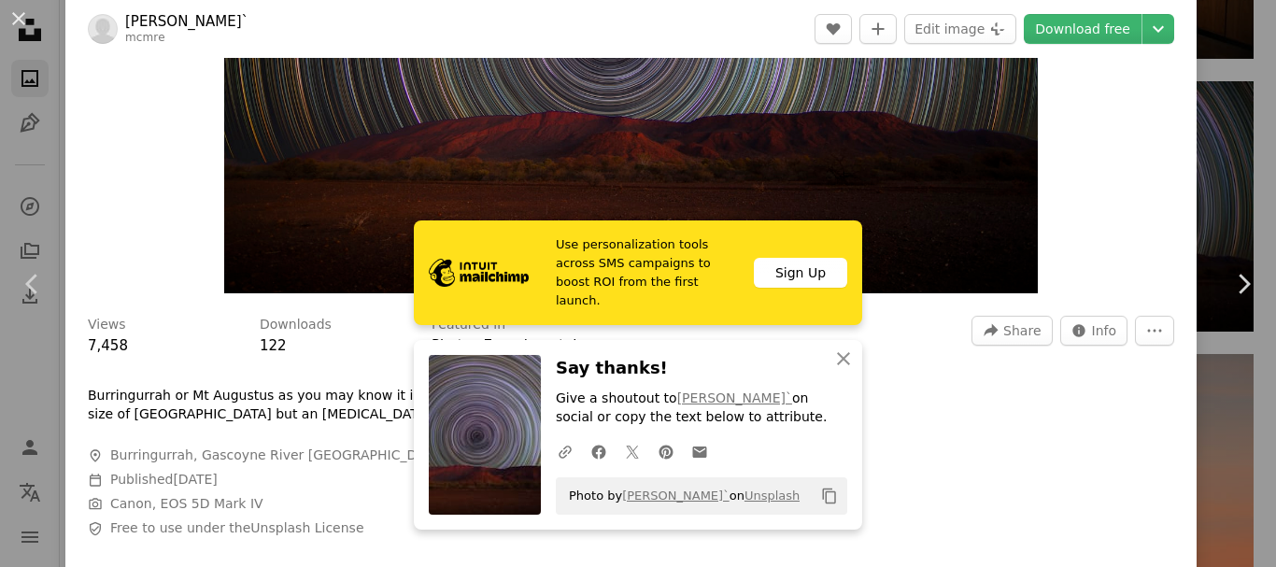
click at [1219, 164] on div "An X shape Chevron left Chevron right Use personalization tools across SMS camp…" at bounding box center [638, 283] width 1276 height 567
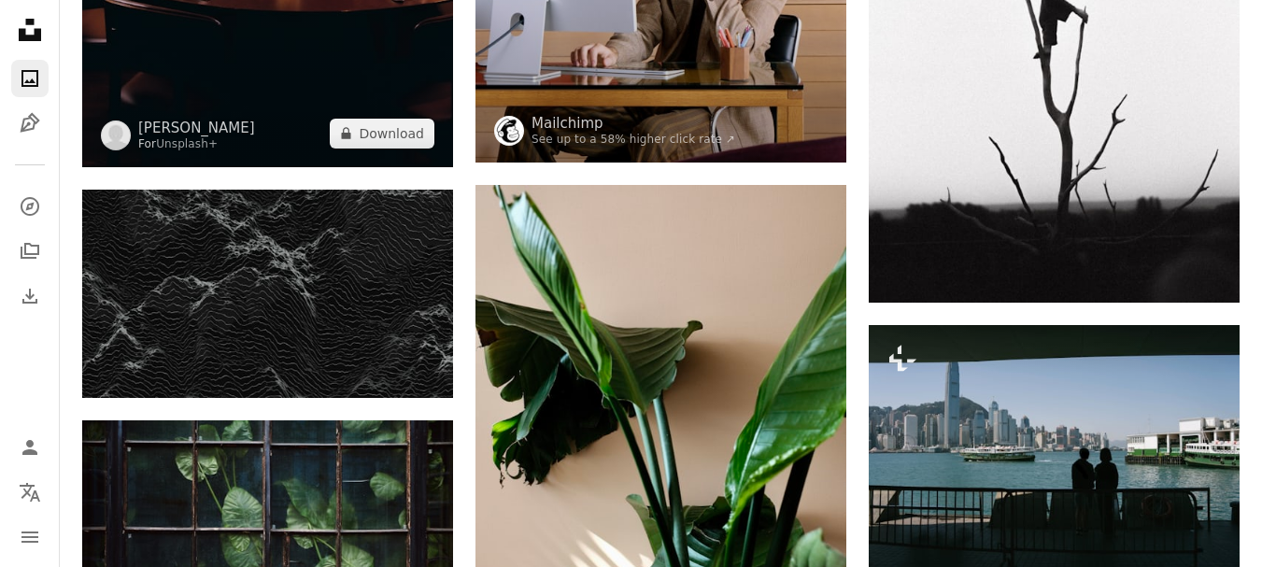
scroll to position [7874, 0]
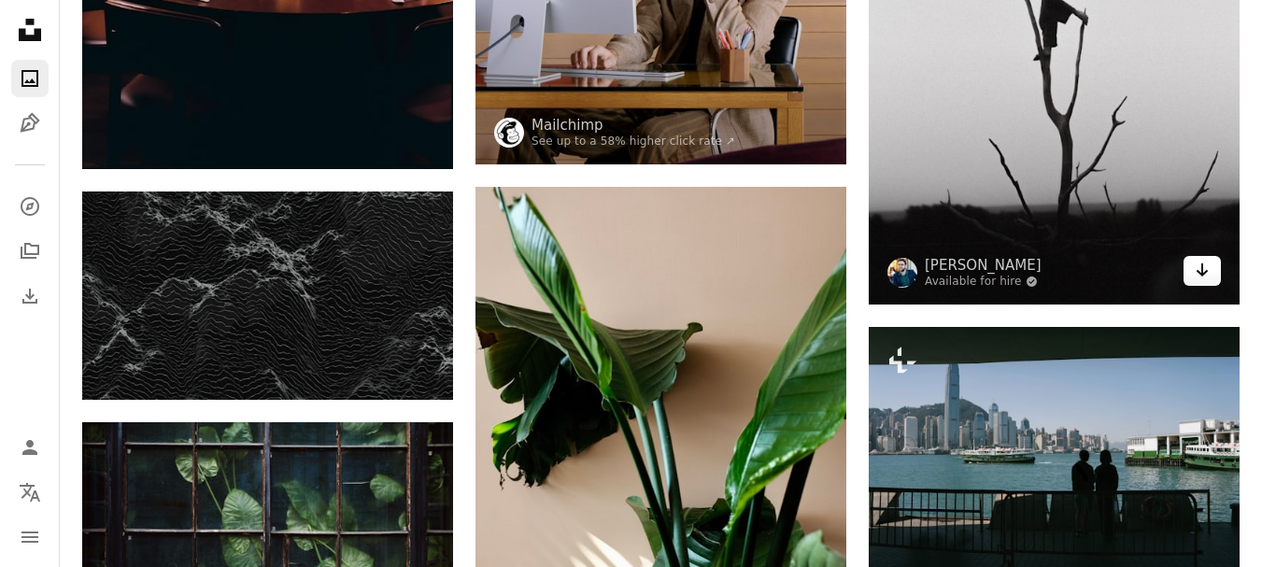
click at [1204, 274] on icon "Download" at bounding box center [1202, 269] width 12 height 13
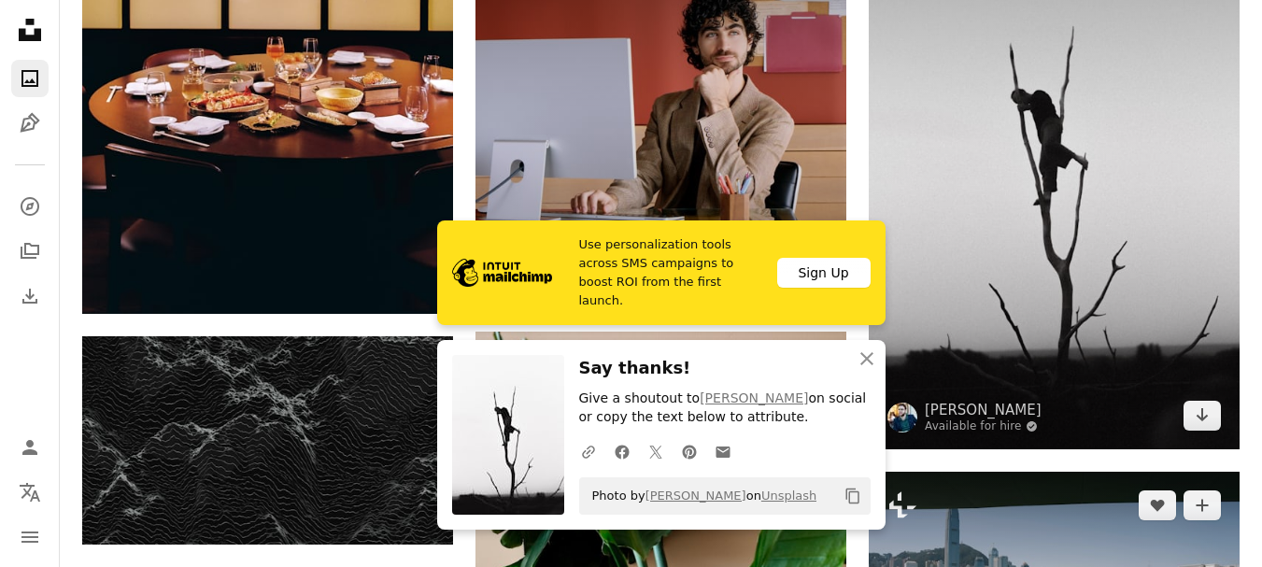
scroll to position [7731, 0]
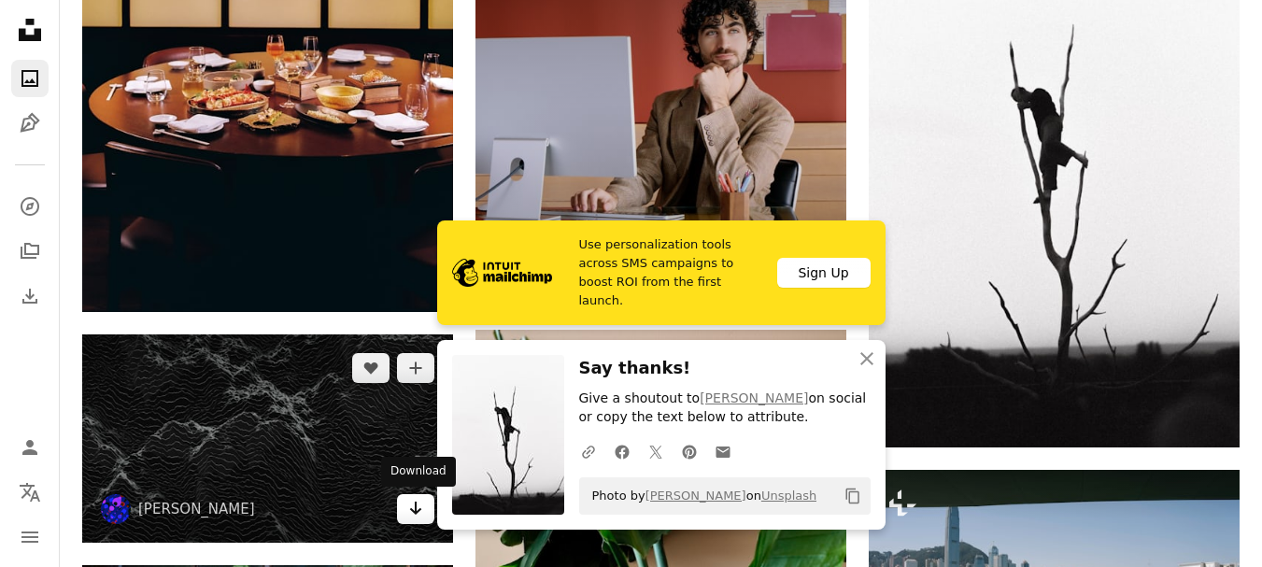
click at [409, 519] on icon "Arrow pointing down" at bounding box center [415, 508] width 15 height 22
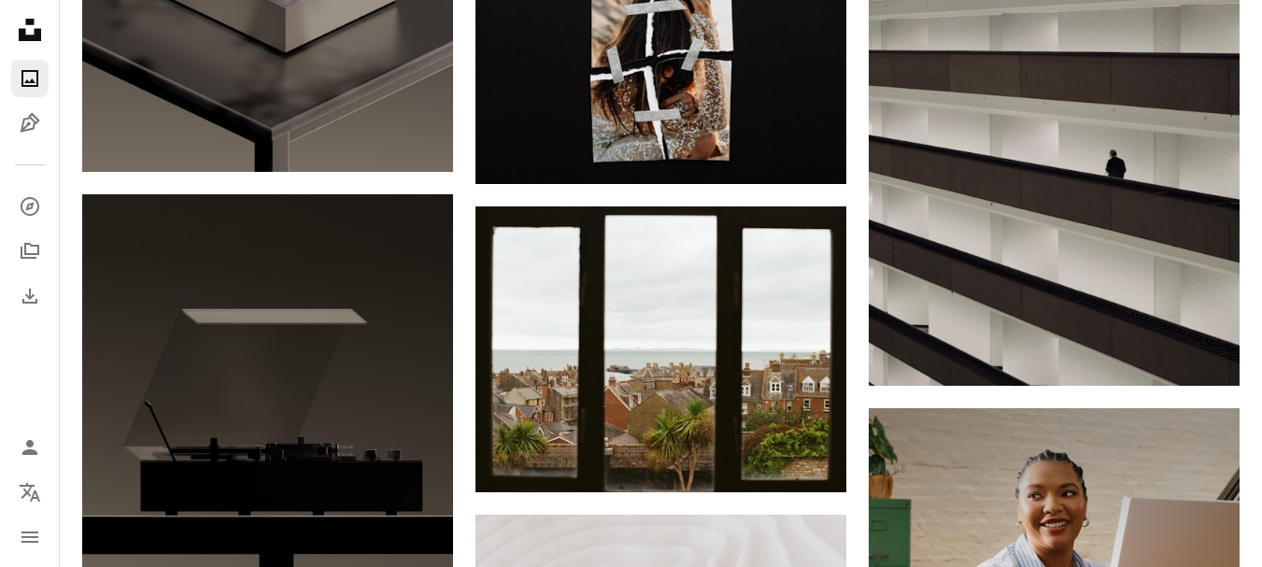
scroll to position [10364, 0]
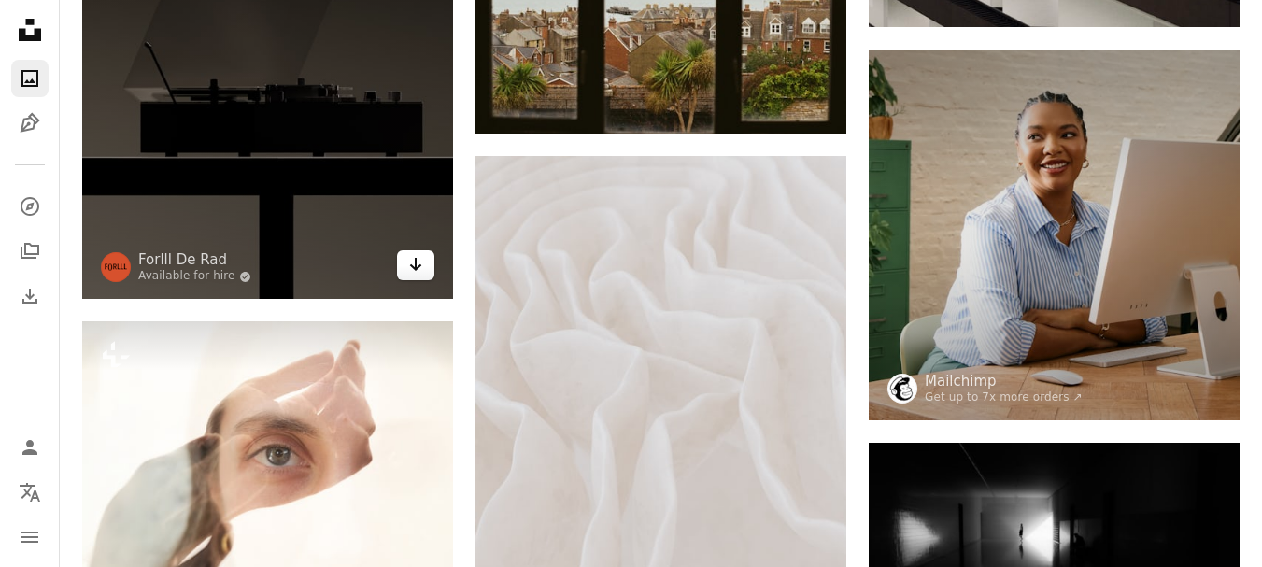
click at [415, 262] on icon "Download" at bounding box center [416, 264] width 12 height 13
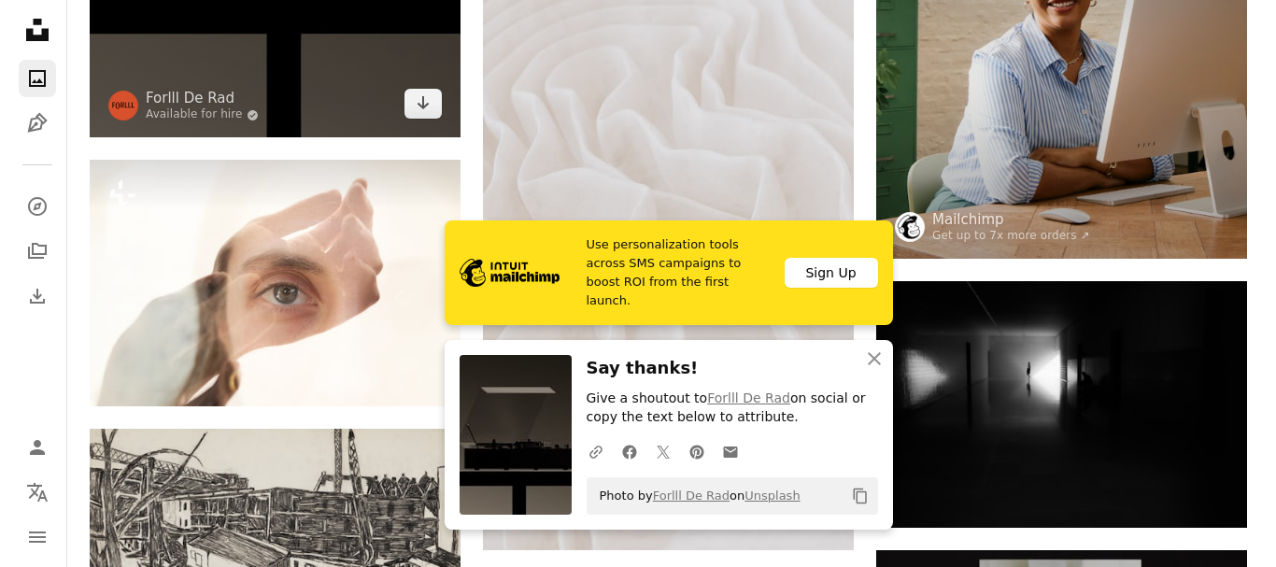
scroll to position [10527, 0]
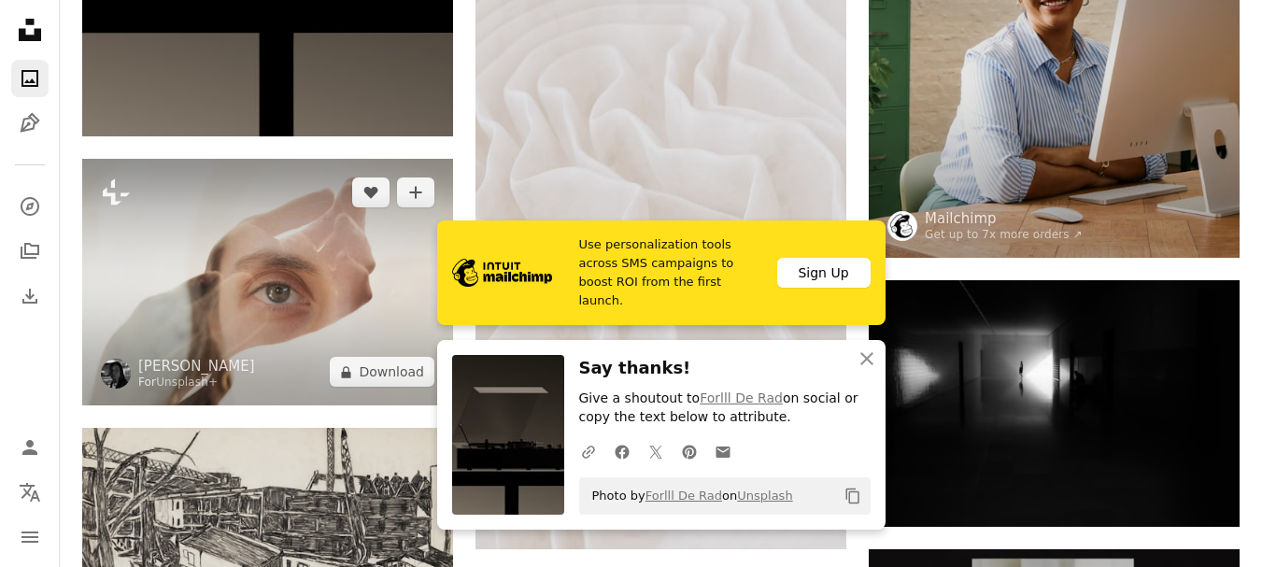
click at [280, 307] on img at bounding box center [267, 282] width 371 height 247
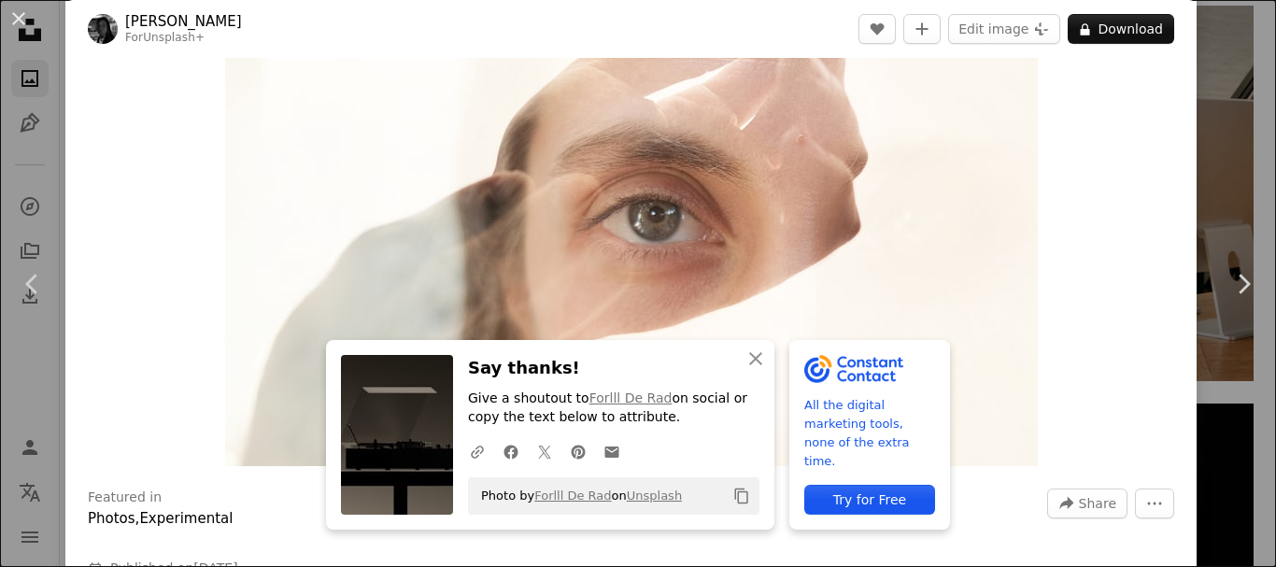
scroll to position [157, 0]
click at [61, 212] on link "Chevron left" at bounding box center [32, 283] width 65 height 179
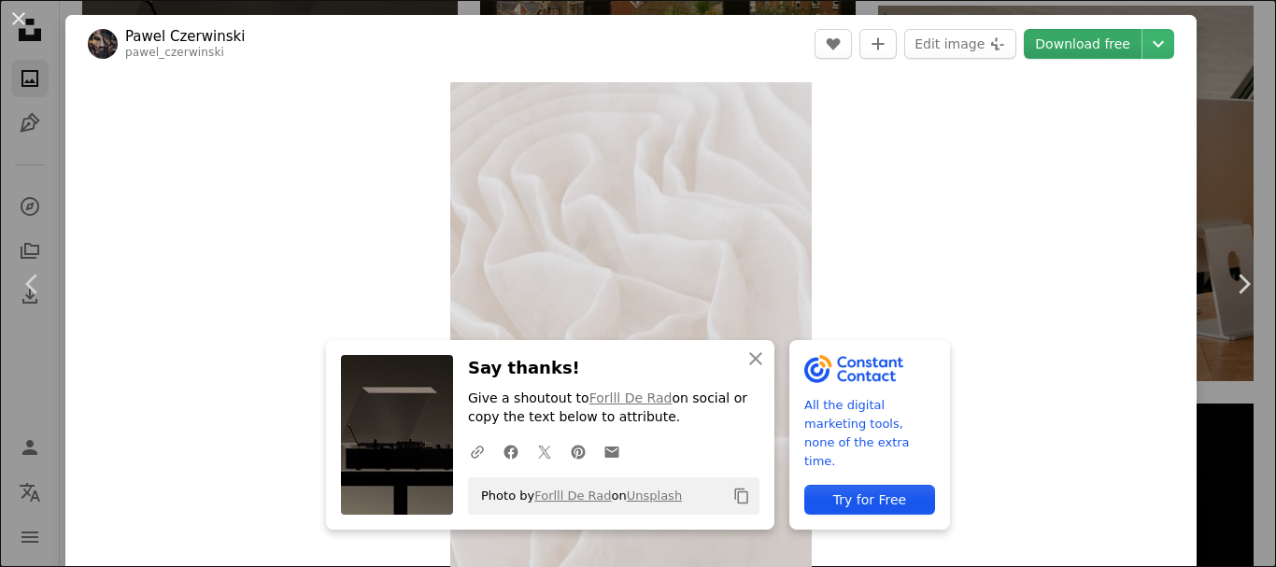
click at [1085, 34] on link "Download free" at bounding box center [1082, 44] width 118 height 30
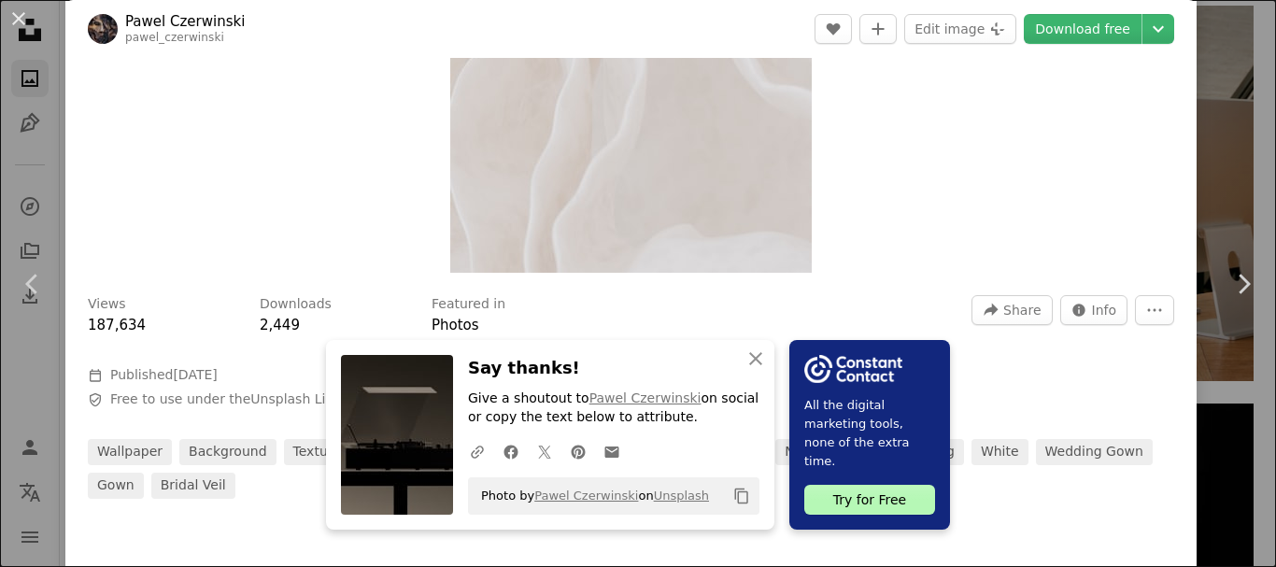
scroll to position [356, 0]
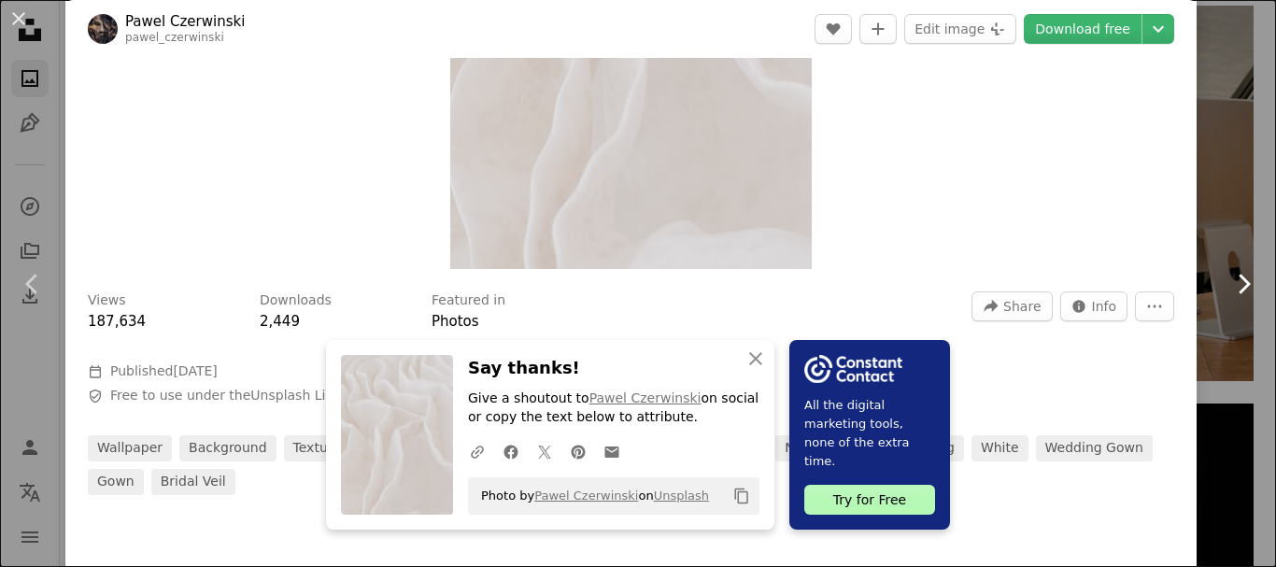
click at [1244, 200] on link "Chevron right" at bounding box center [1242, 283] width 65 height 179
click at [1210, 205] on link "Chevron right" at bounding box center [1242, 283] width 65 height 179
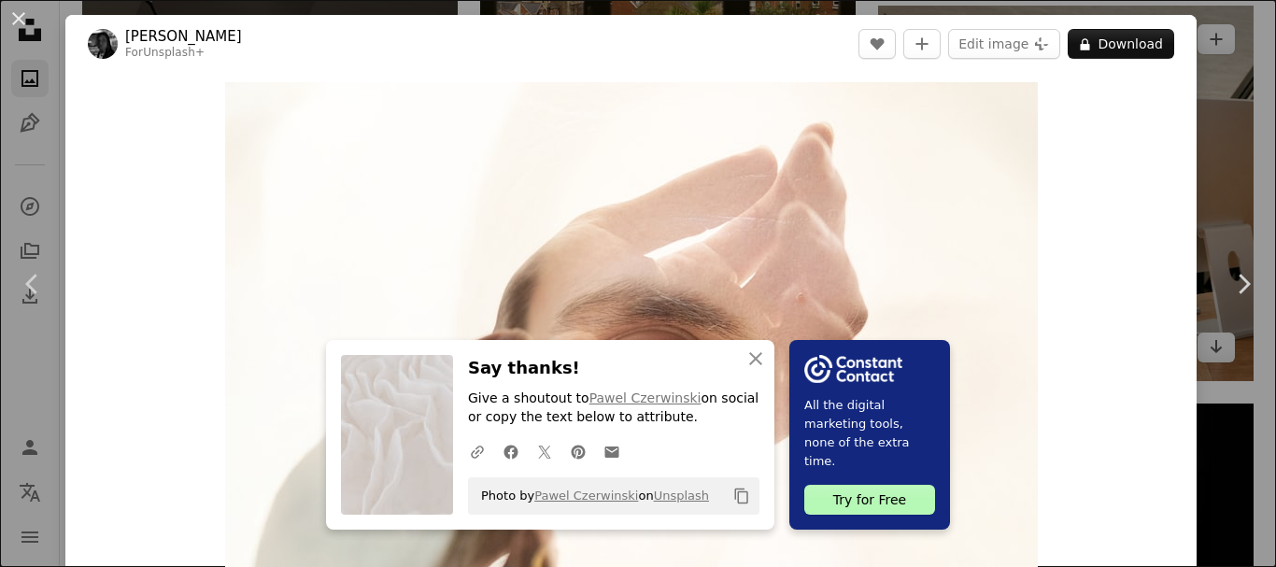
click at [1212, 187] on div "An X shape Chevron left Chevron right An X shape Close Say thanks! Give a shout…" at bounding box center [638, 283] width 1276 height 567
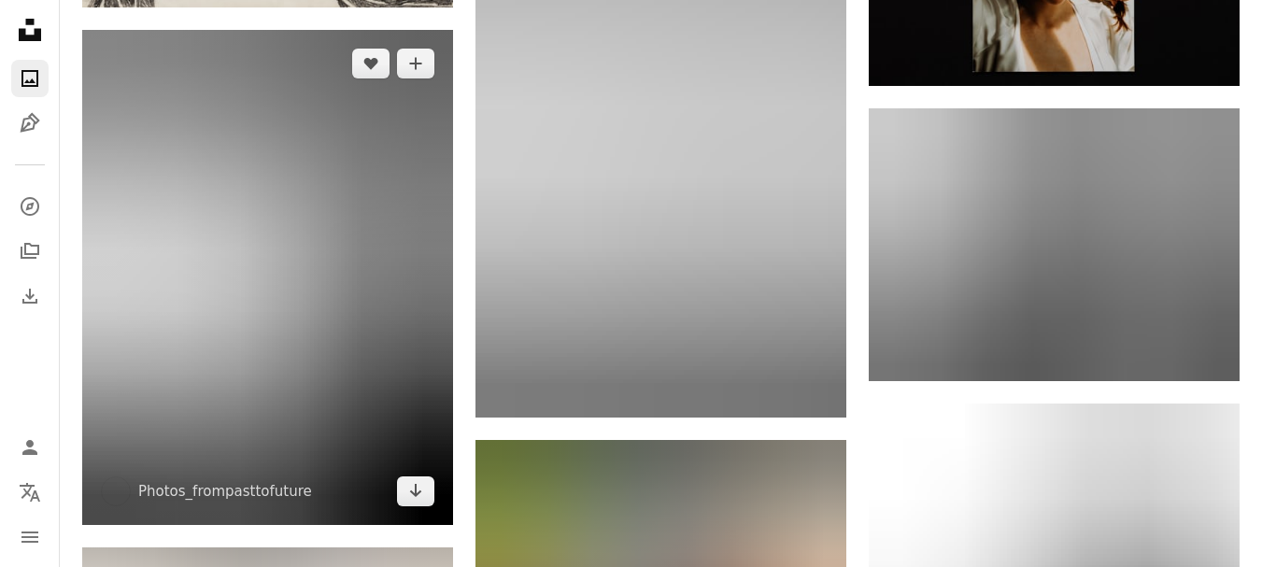
scroll to position [11236, 0]
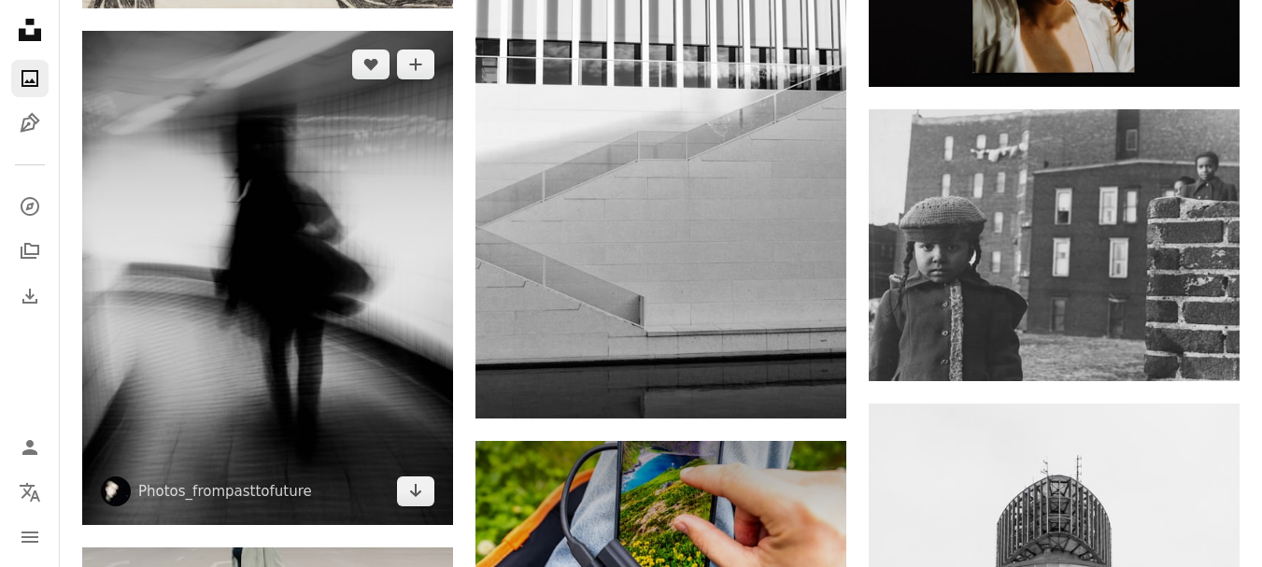
click at [394, 305] on img at bounding box center [267, 278] width 371 height 495
click at [362, 344] on img at bounding box center [267, 278] width 371 height 495
click at [406, 488] on link "Arrow pointing down" at bounding box center [415, 491] width 37 height 30
click at [408, 486] on icon "Arrow pointing down" at bounding box center [415, 490] width 15 height 22
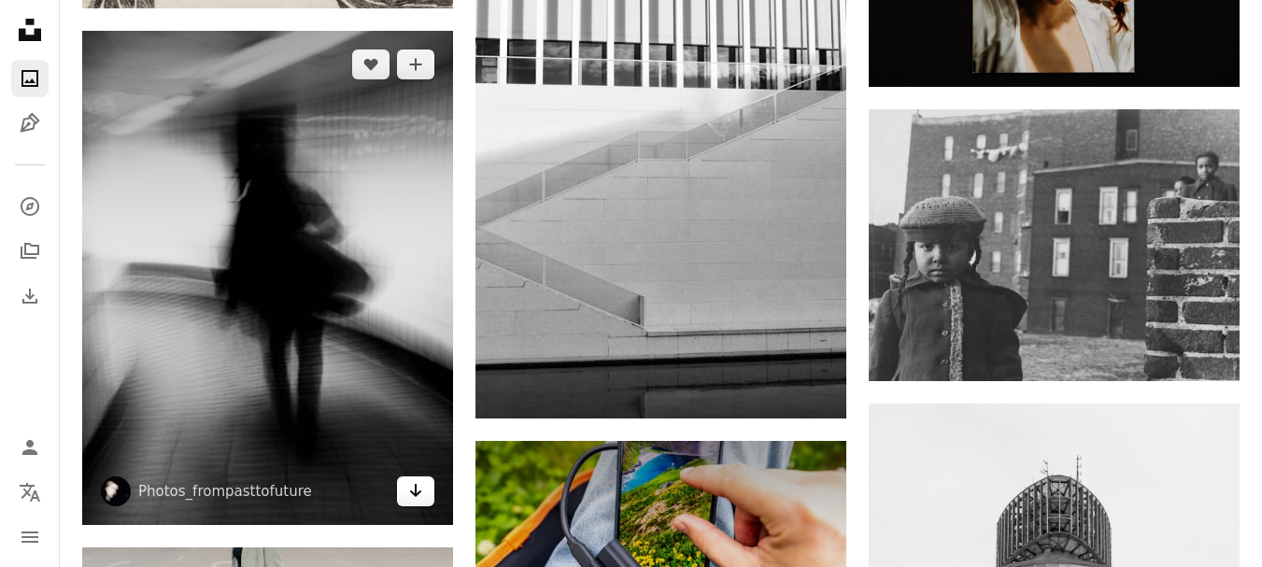
click at [408, 486] on icon "Arrow pointing down" at bounding box center [415, 490] width 15 height 22
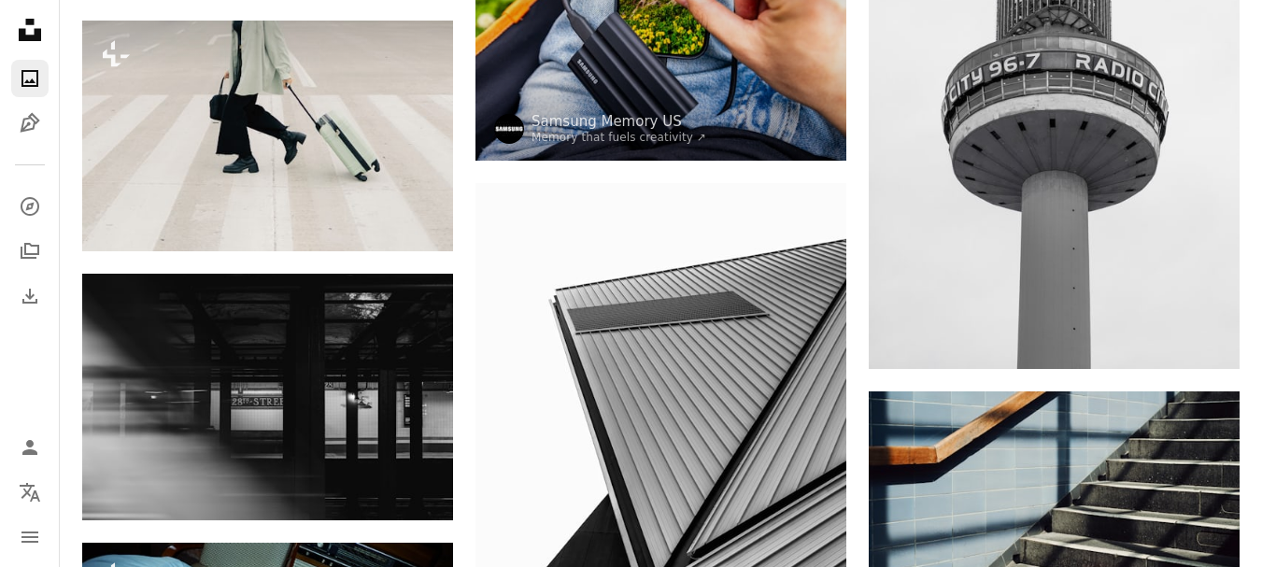
scroll to position [11753, 0]
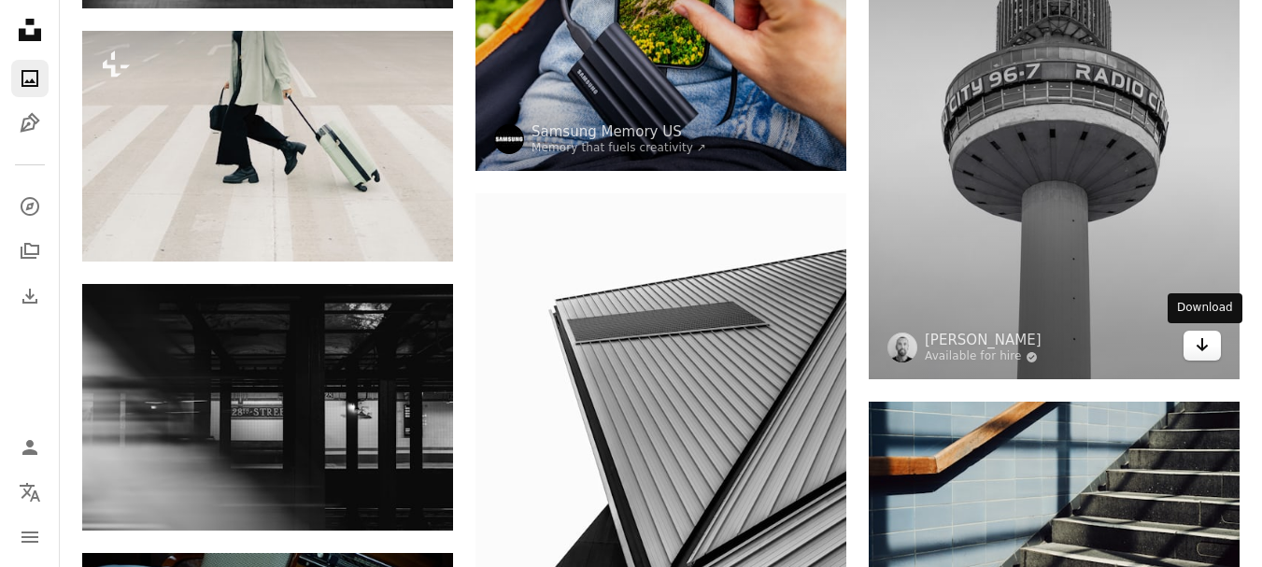
click at [1193, 346] on link "Arrow pointing down" at bounding box center [1201, 346] width 37 height 30
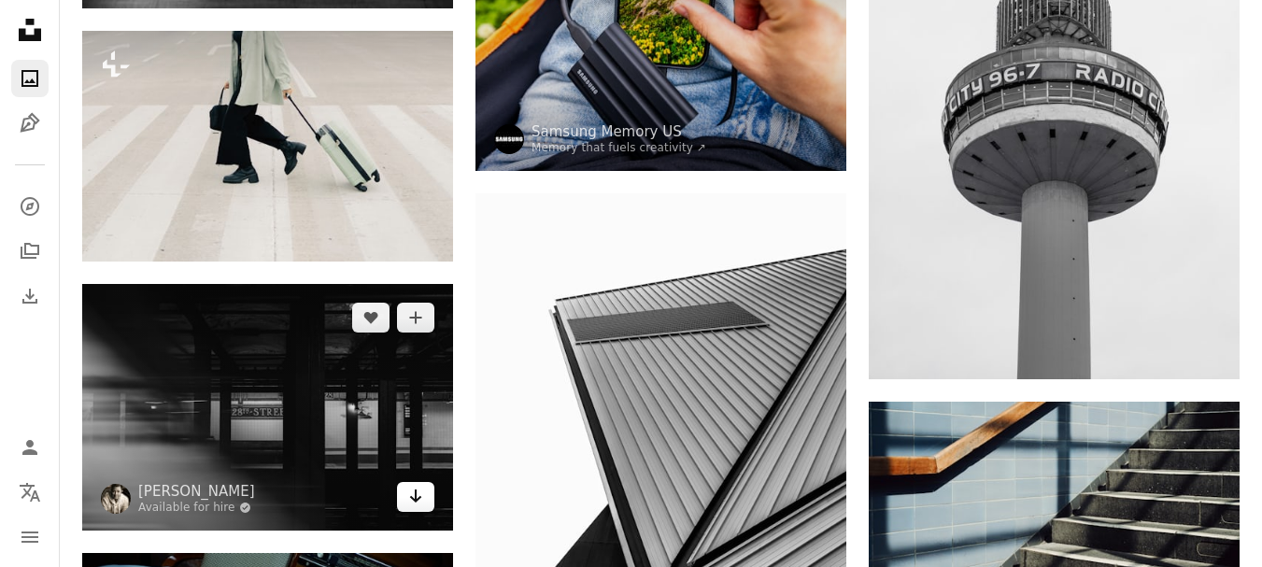
click at [421, 496] on icon "Arrow pointing down" at bounding box center [415, 496] width 15 height 22
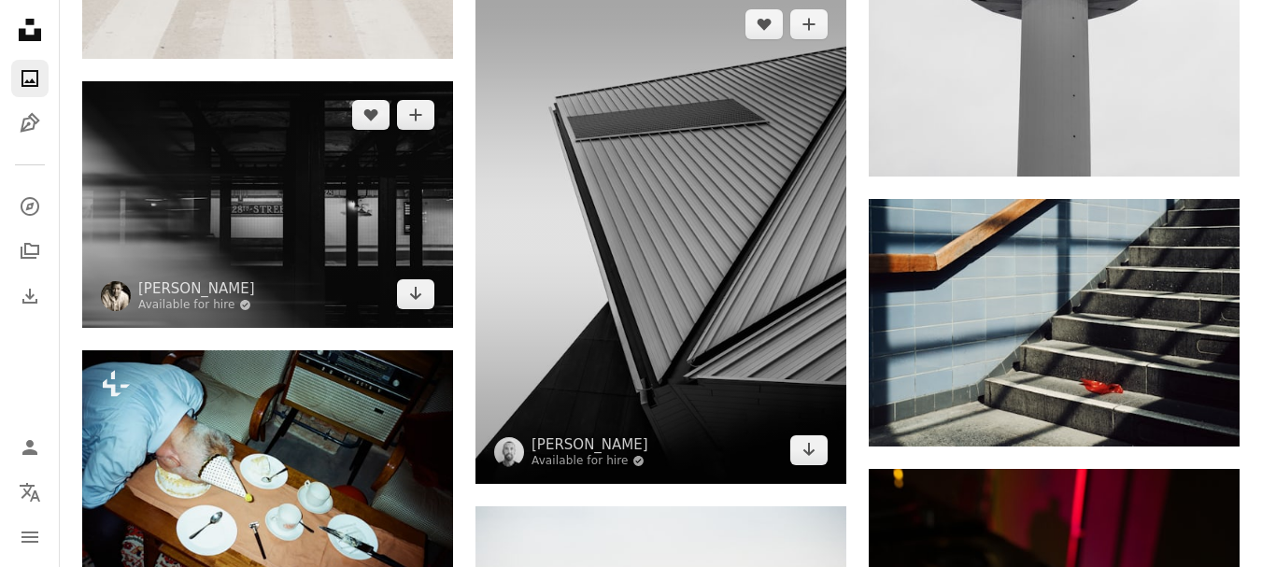
scroll to position [12002, 0]
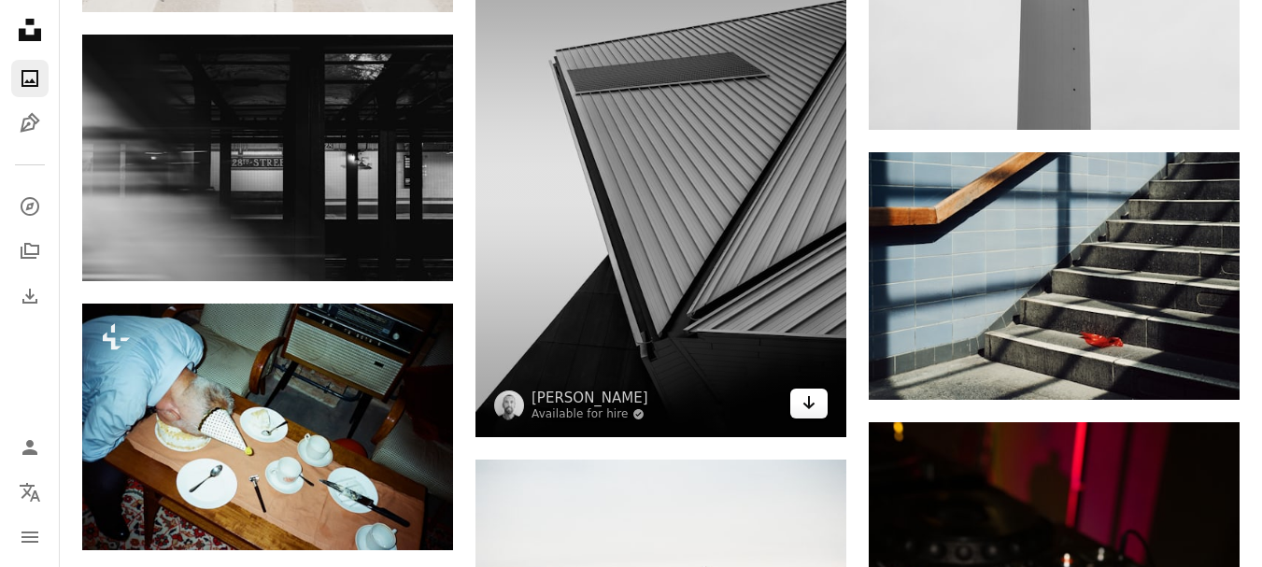
click at [809, 399] on icon "Download" at bounding box center [809, 402] width 12 height 13
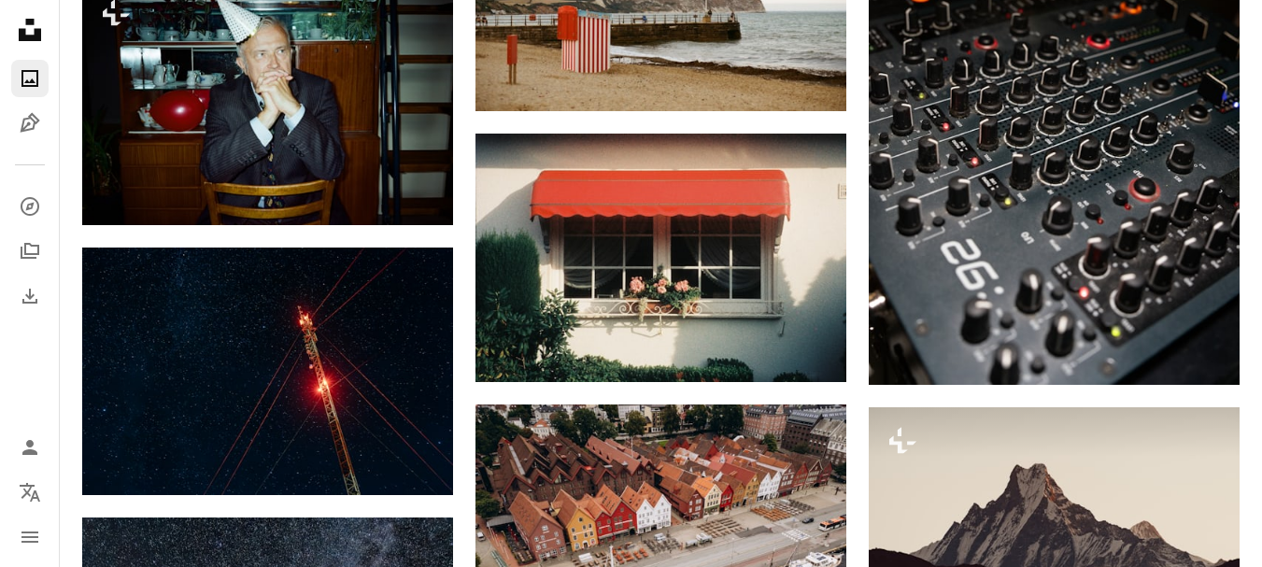
scroll to position [12594, 0]
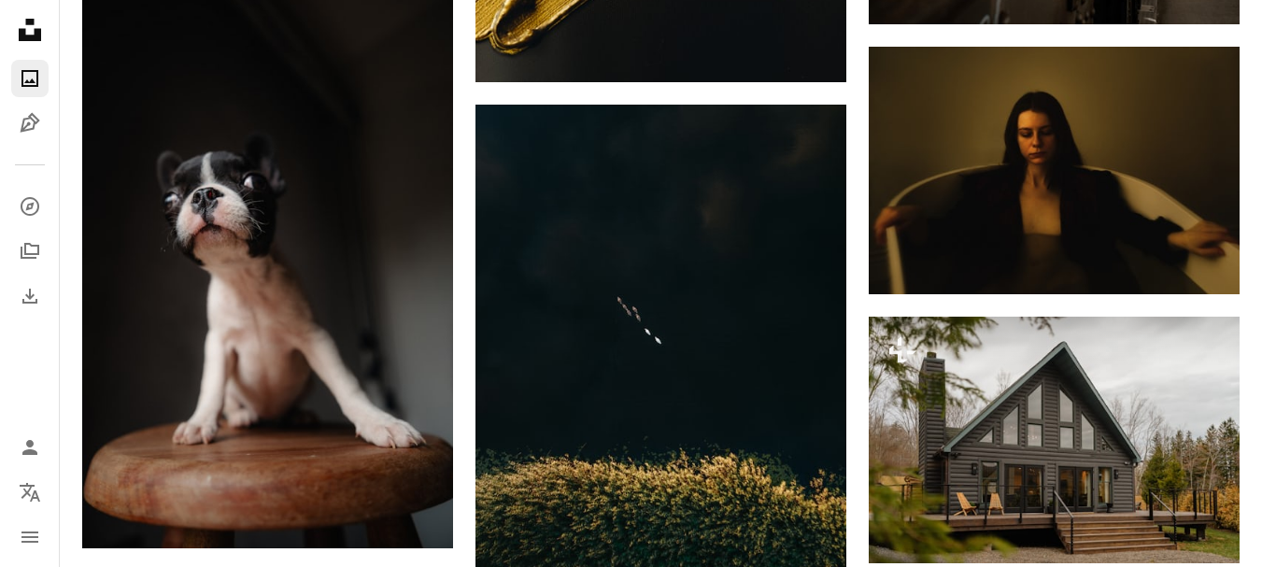
scroll to position [15703, 0]
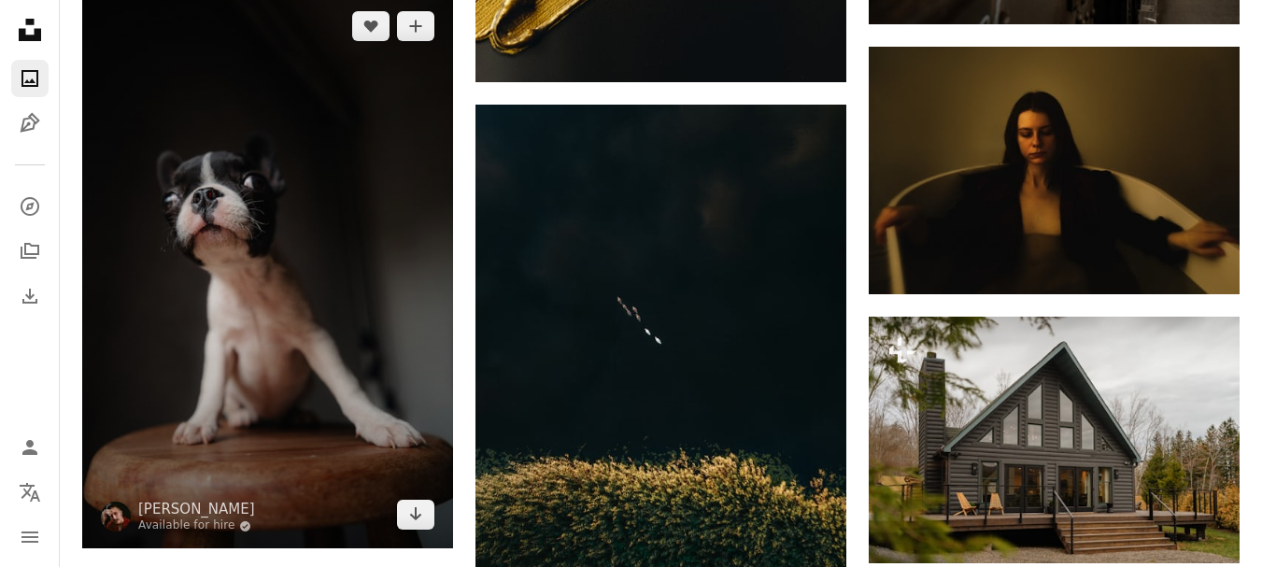
click at [340, 312] on img at bounding box center [267, 271] width 371 height 557
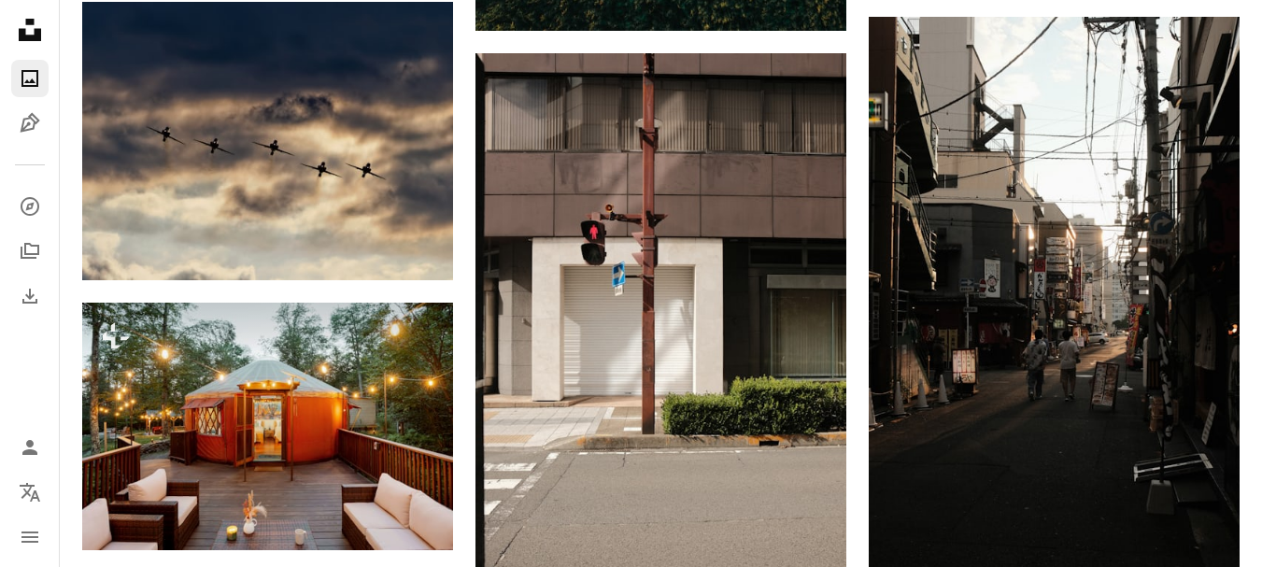
scroll to position [16357, 0]
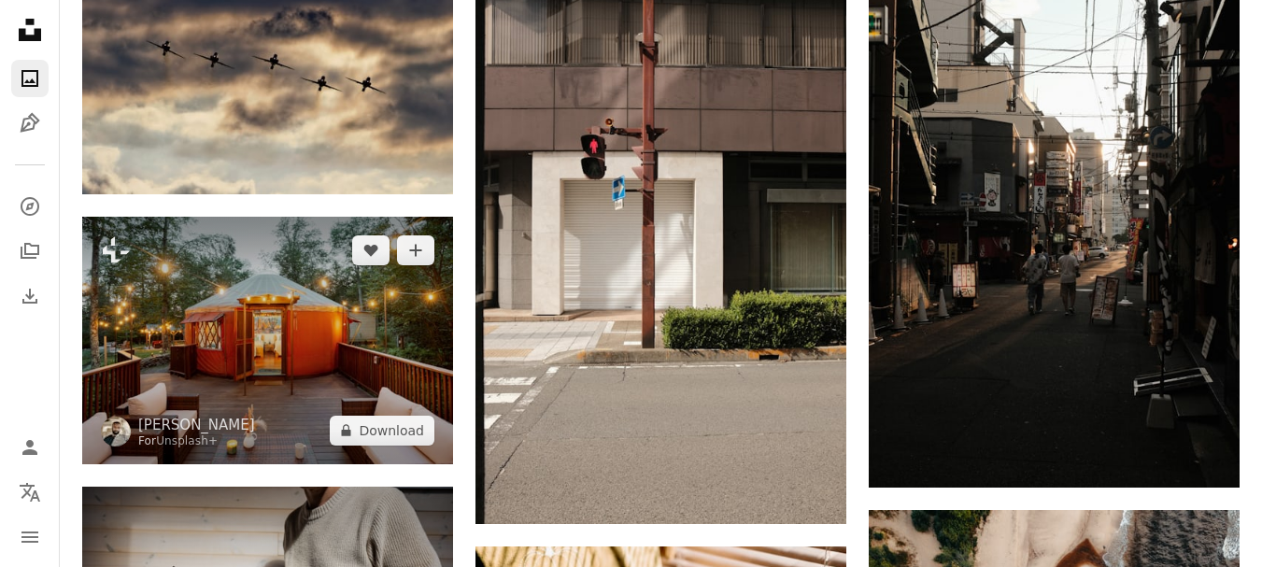
click at [340, 312] on img at bounding box center [267, 340] width 371 height 247
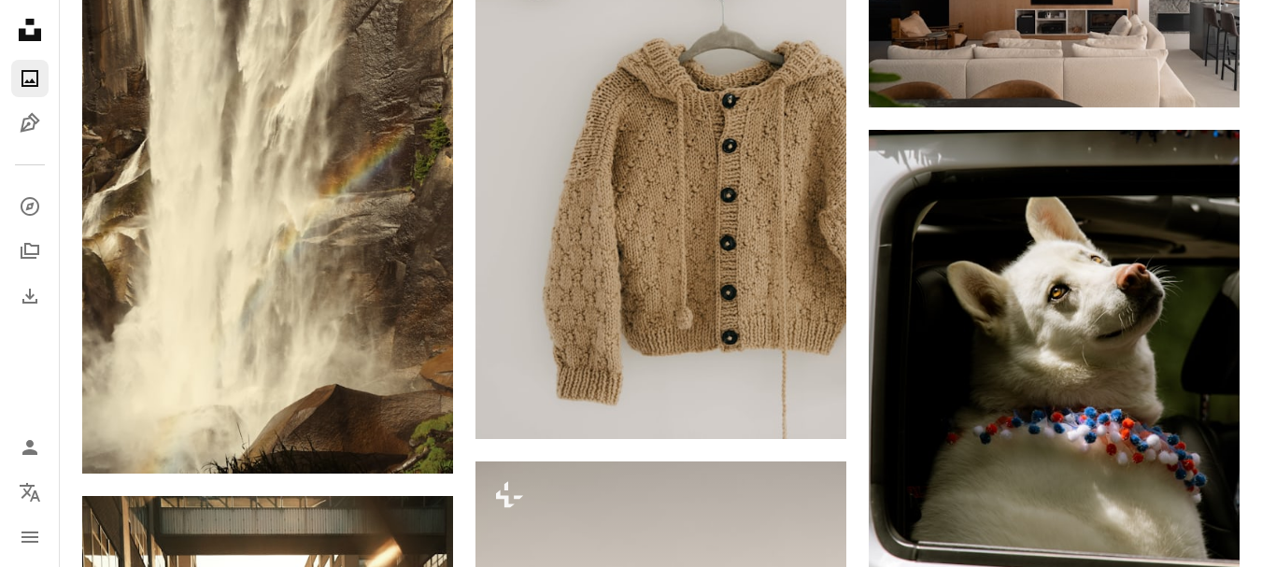
scroll to position [20173, 0]
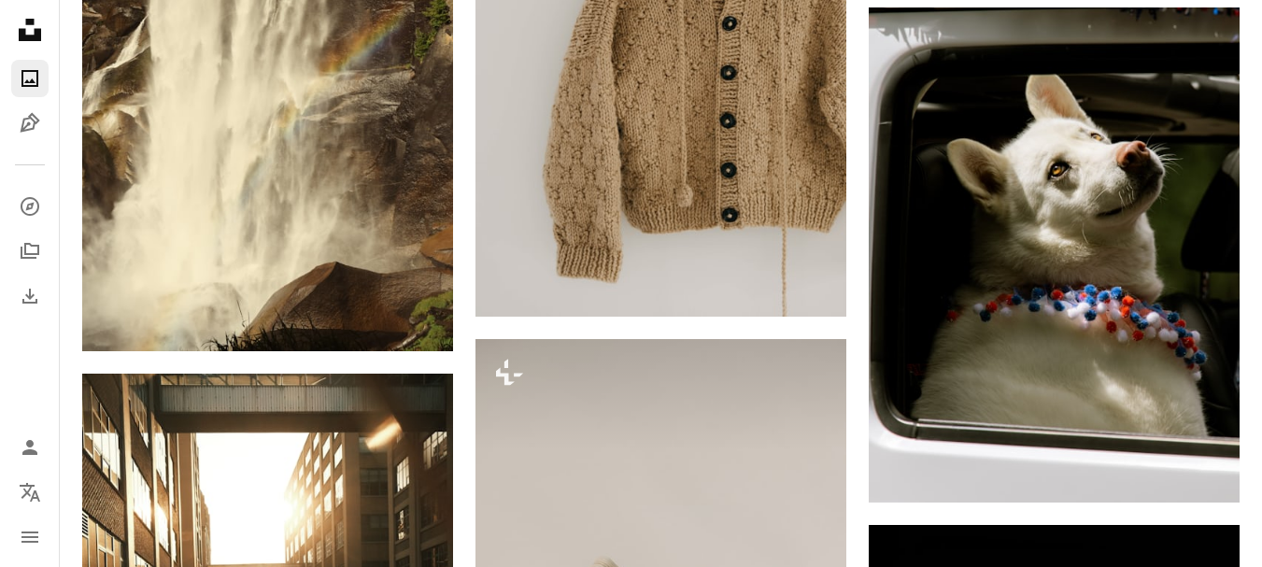
drag, startPoint x: 472, startPoint y: 308, endPoint x: 65, endPoint y: 340, distance: 407.4
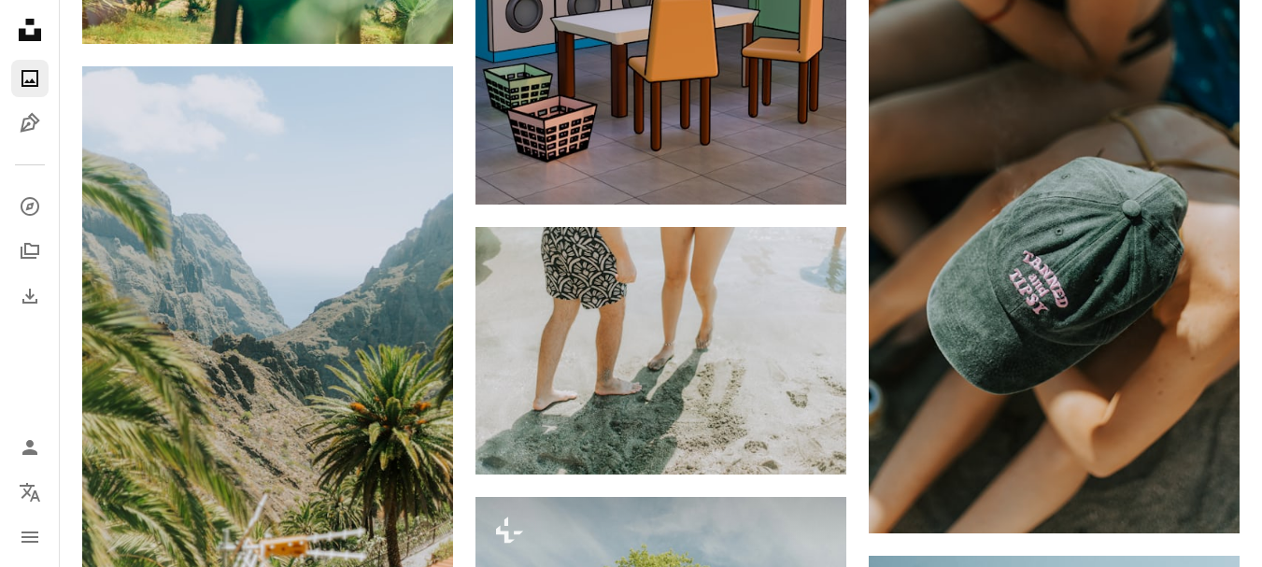
scroll to position [23025, 0]
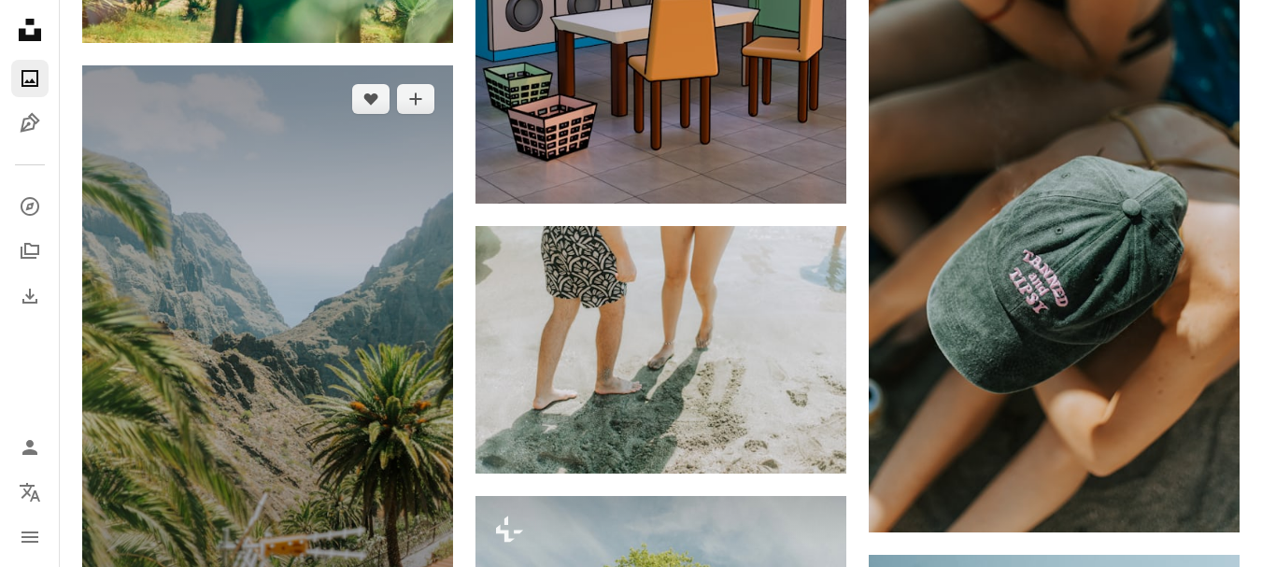
click at [289, 307] on img at bounding box center [267, 343] width 371 height 557
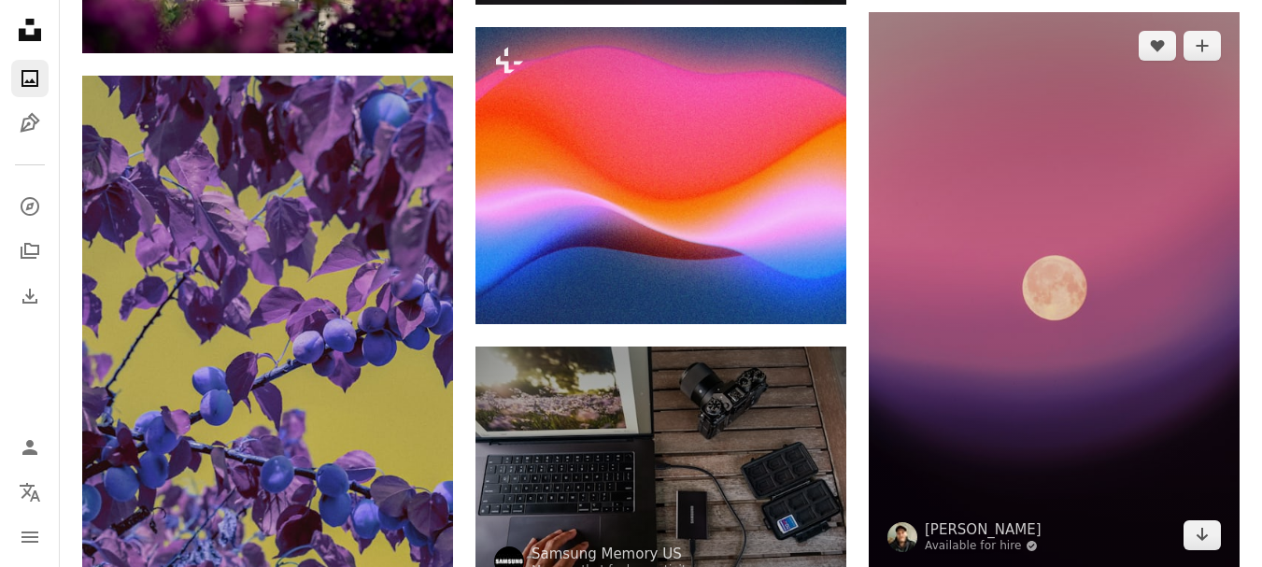
scroll to position [26268, 0]
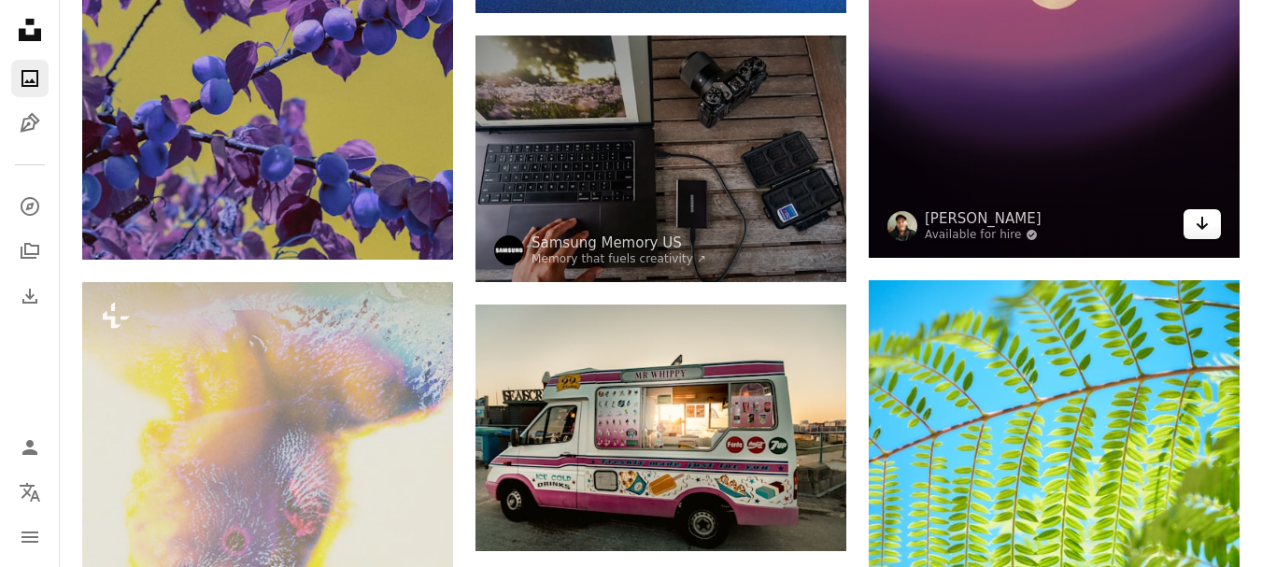
click at [1193, 211] on link "Arrow pointing down" at bounding box center [1201, 224] width 37 height 30
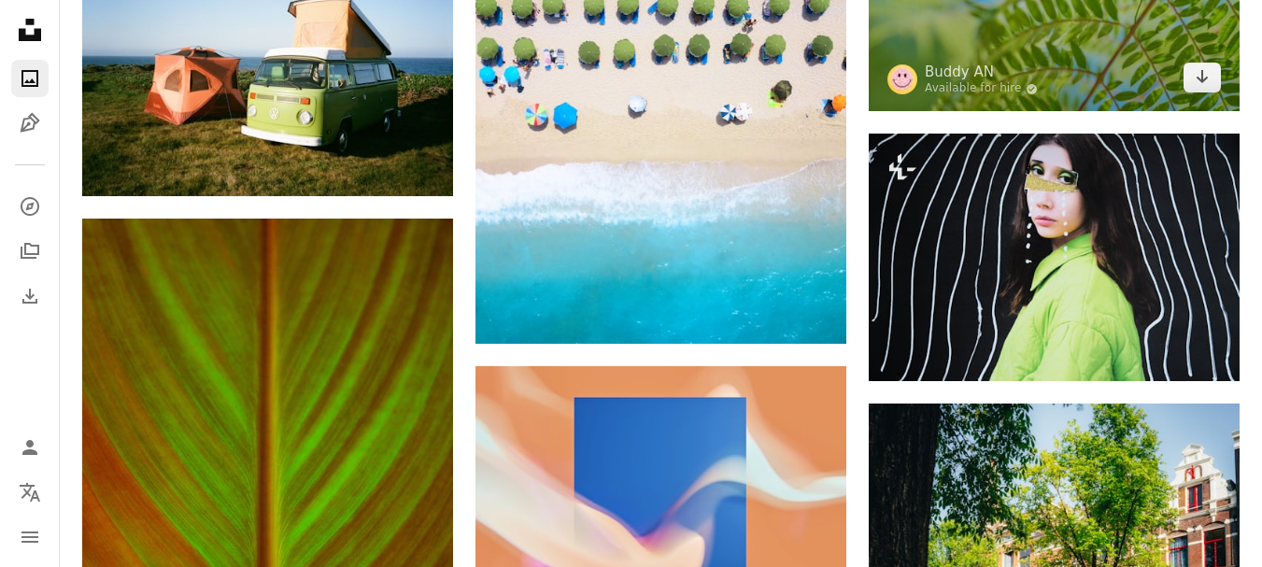
scroll to position [26993, 0]
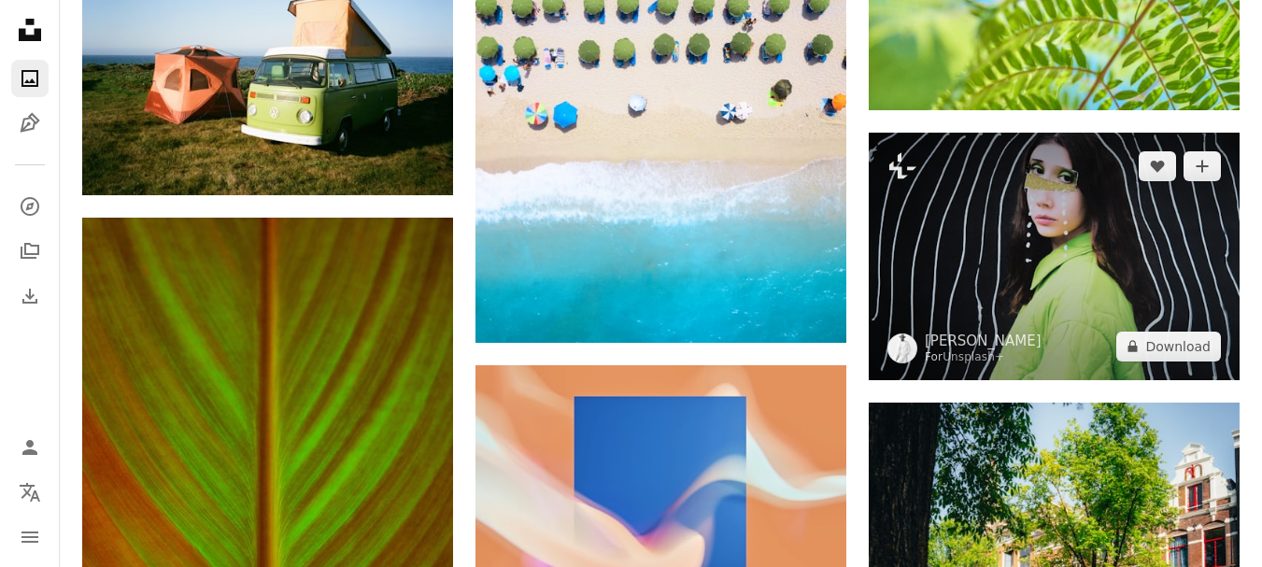
click at [953, 264] on img at bounding box center [1053, 256] width 371 height 247
click at [931, 228] on img at bounding box center [1053, 256] width 371 height 247
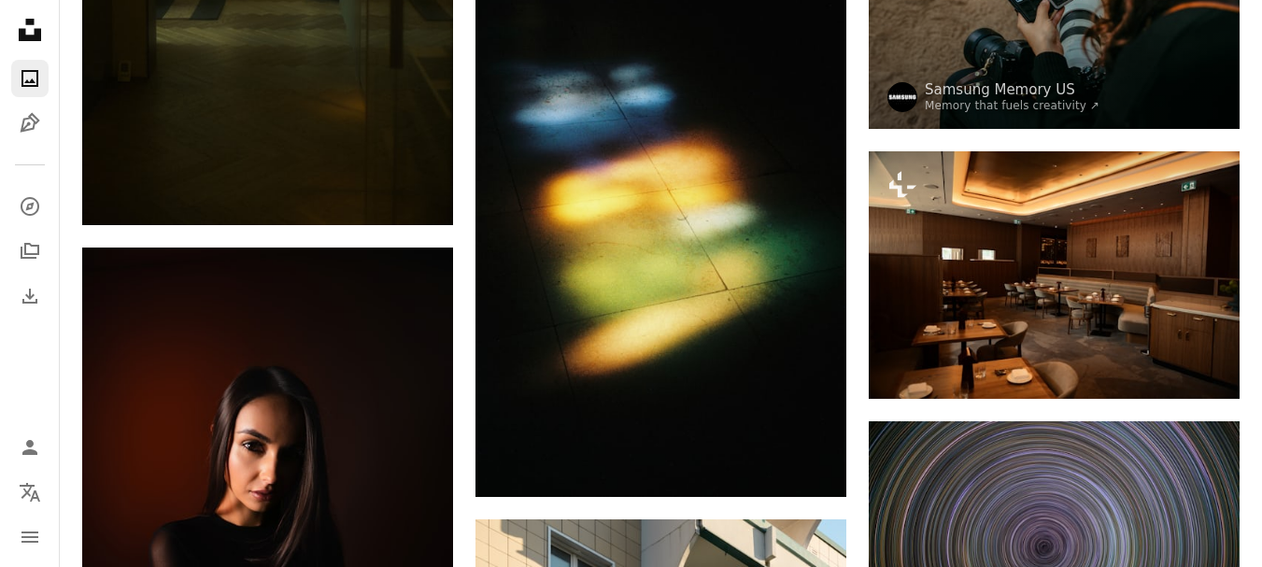
scroll to position [6007, 0]
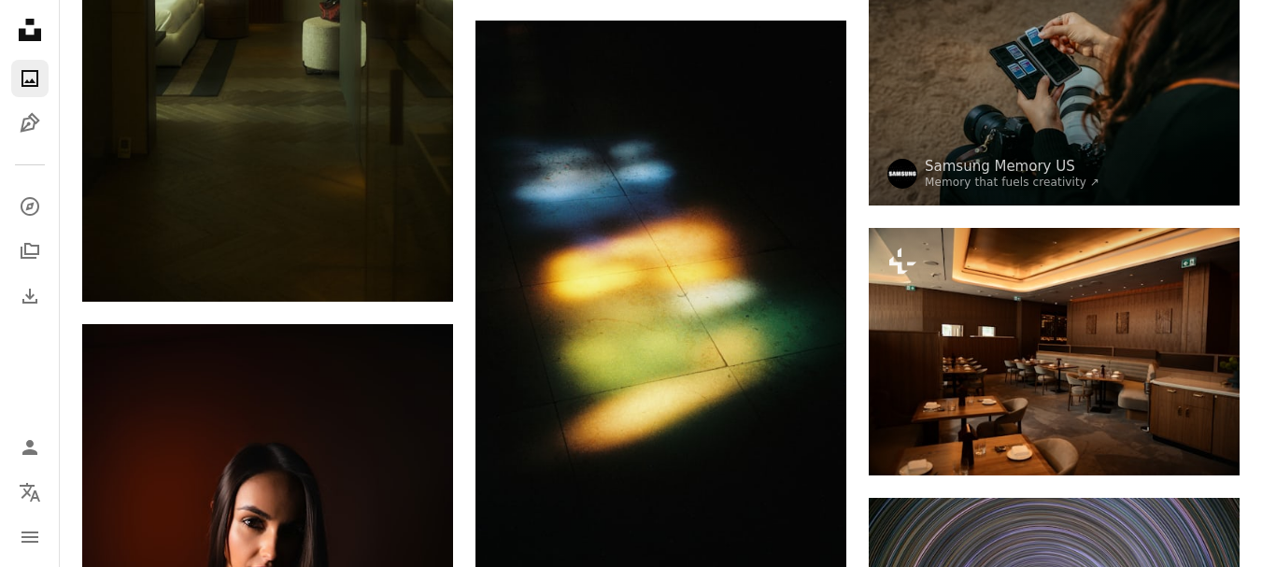
drag, startPoint x: 1267, startPoint y: 92, endPoint x: 853, endPoint y: 138, distance: 416.2
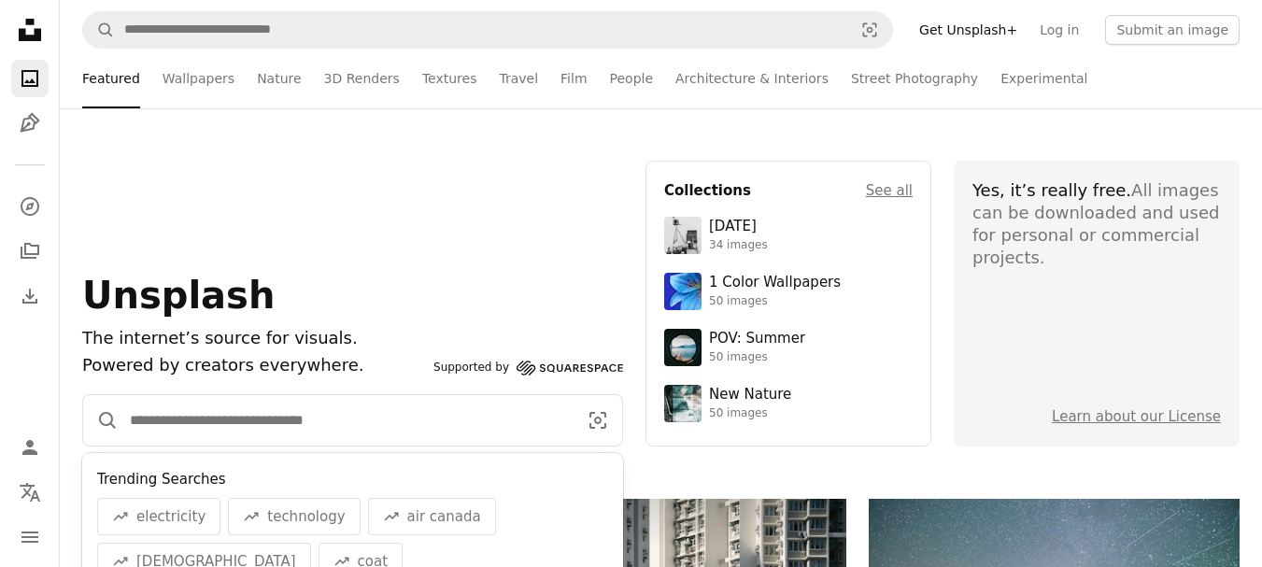
click at [408, 407] on input "Find visuals sitewide" at bounding box center [346, 420] width 455 height 50
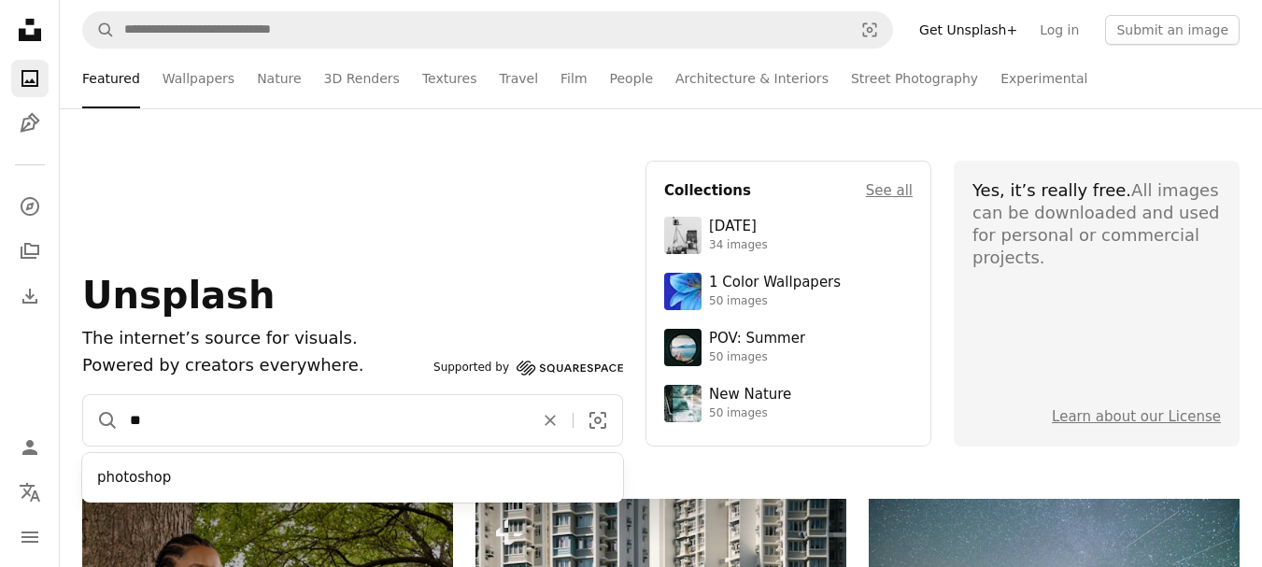
type input "*"
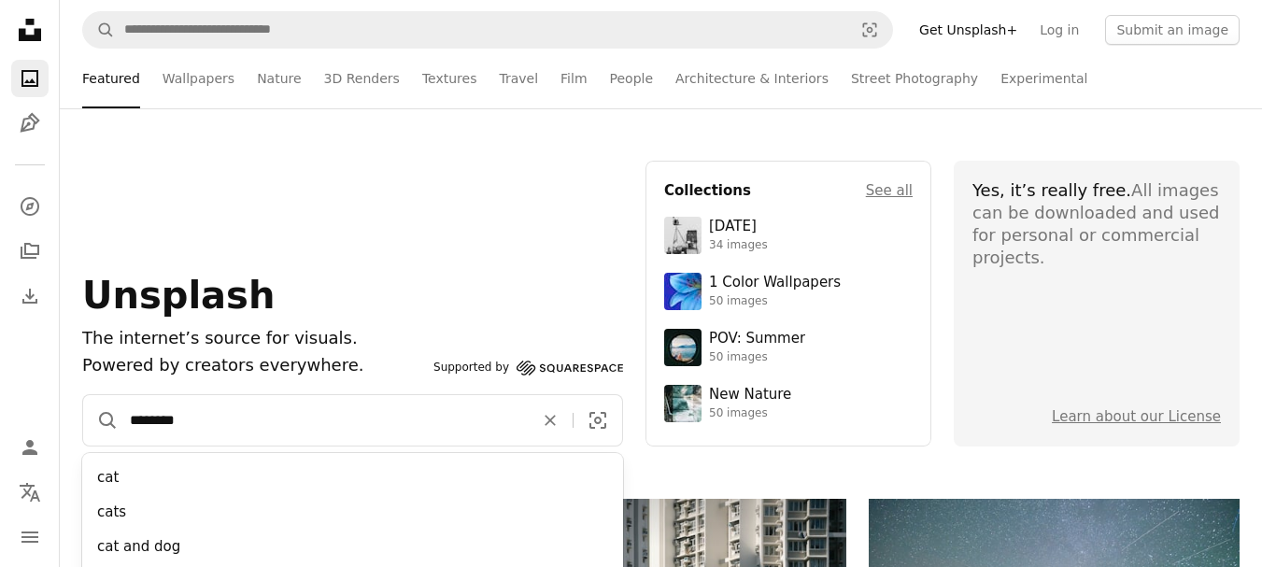
type input "********"
click at [83, 395] on button "A magnifying glass" at bounding box center [100, 420] width 35 height 50
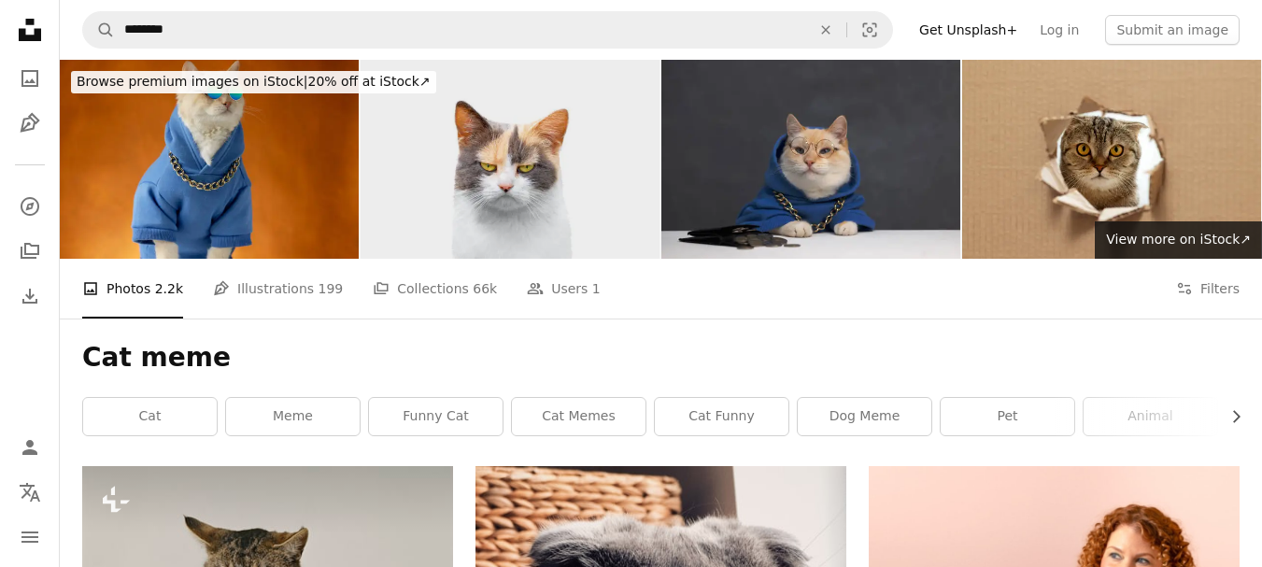
scroll to position [1, 0]
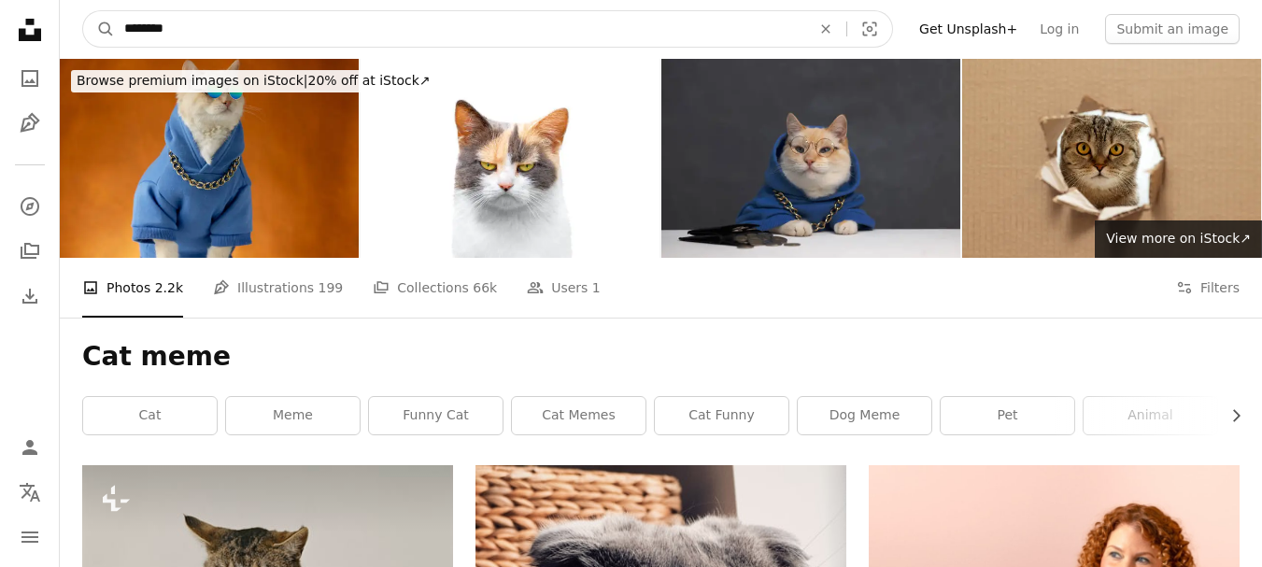
click at [393, 31] on input "********" at bounding box center [460, 28] width 690 height 35
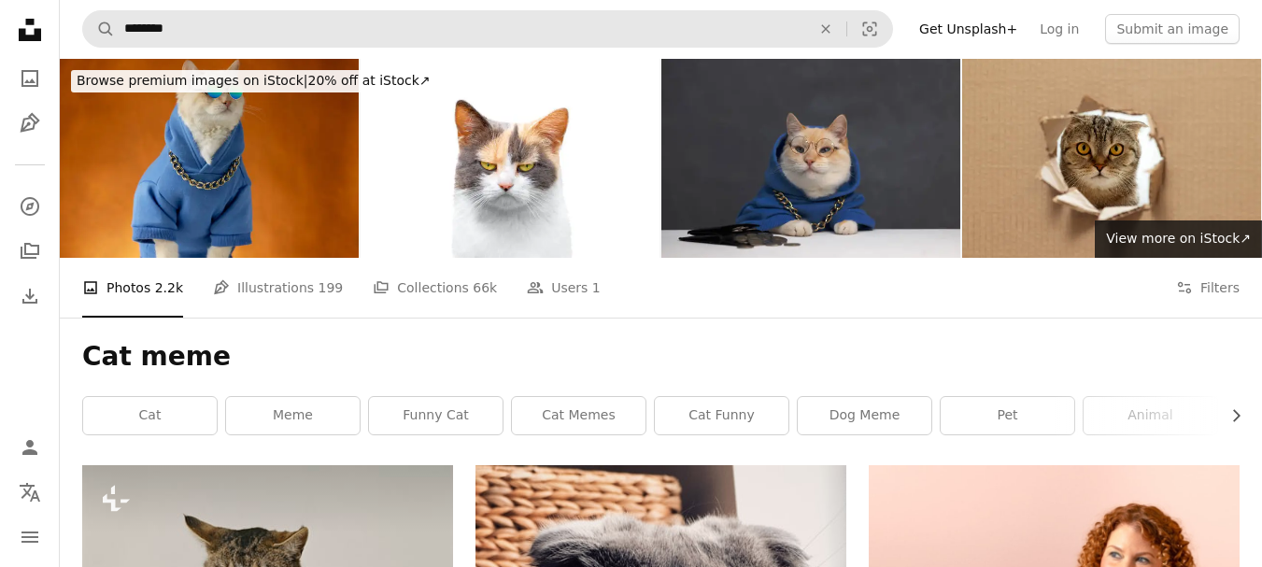
click at [579, 10] on form "A magnifying glass ******** An X shape Visual search" at bounding box center [487, 28] width 811 height 37
click at [380, 273] on link "A stack of folders Collections 66k" at bounding box center [435, 288] width 124 height 60
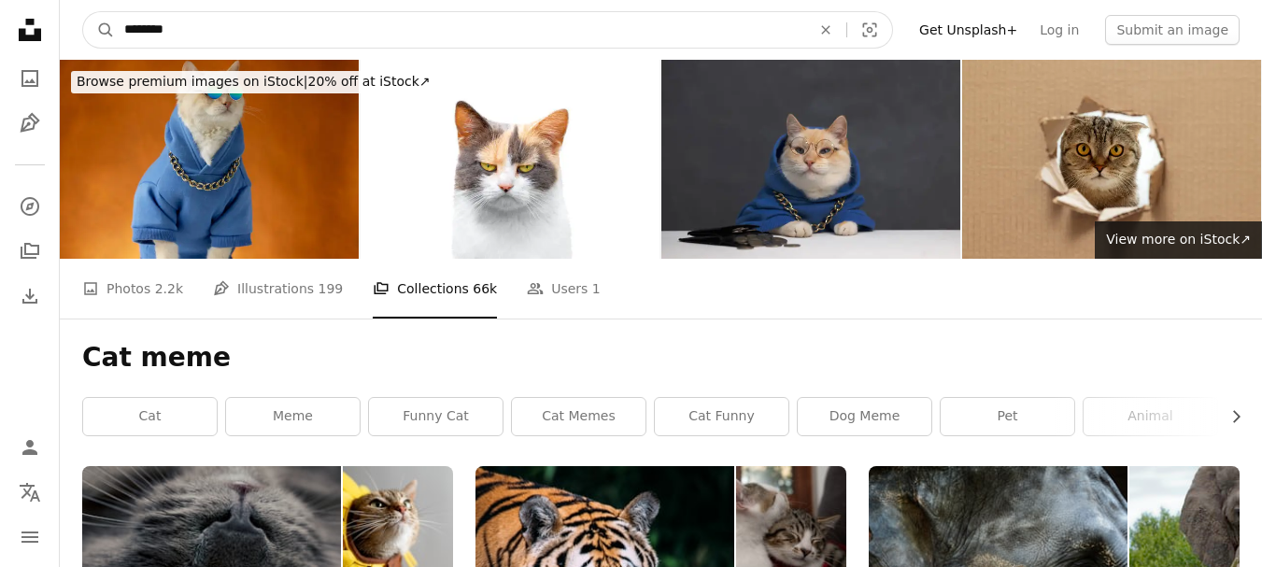
click at [501, 34] on input "********" at bounding box center [460, 29] width 690 height 35
type input "*"
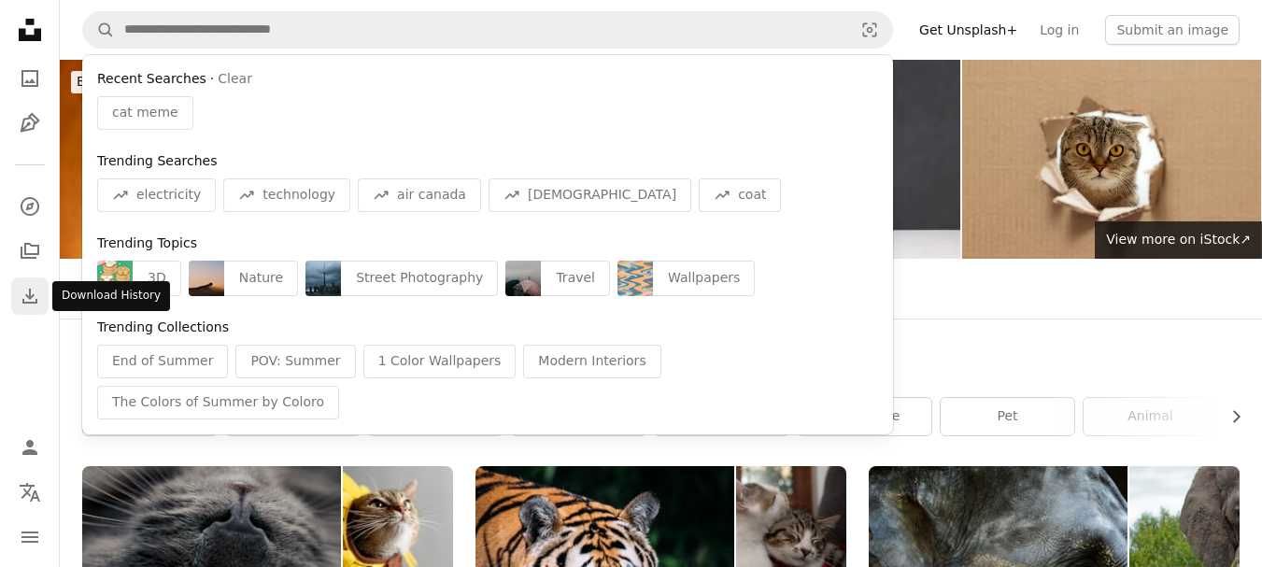
click at [15, 287] on link "Download" at bounding box center [29, 295] width 37 height 37
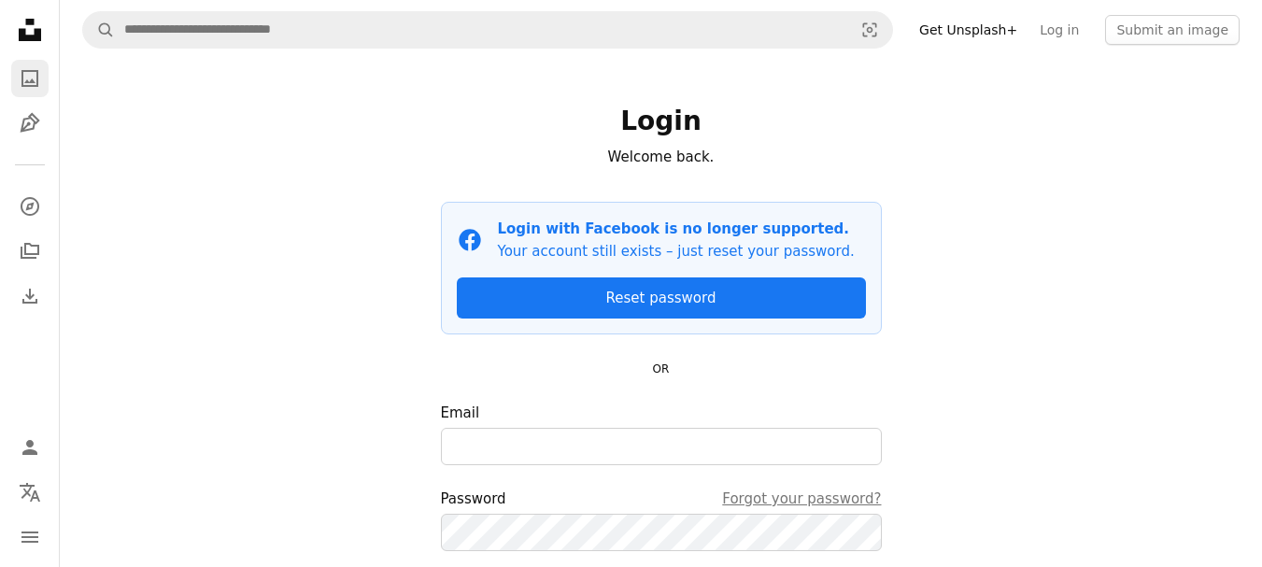
click at [24, 85] on icon "Photos" at bounding box center [29, 78] width 17 height 17
